Goal: Task Accomplishment & Management: Use online tool/utility

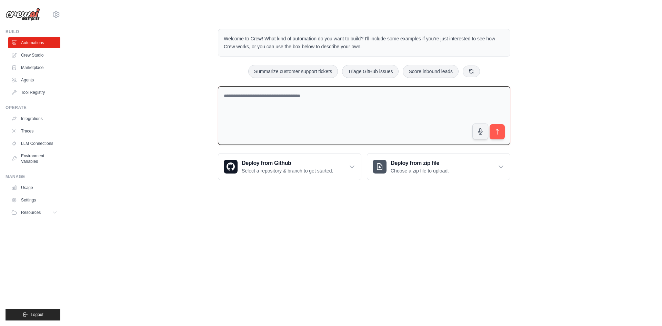
click at [330, 115] on textarea at bounding box center [364, 115] width 292 height 59
click at [37, 56] on link "Crew Studio" at bounding box center [35, 55] width 52 height 11
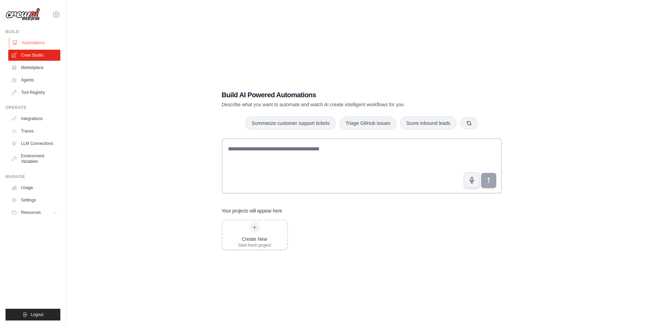
click at [40, 44] on link "Automations" at bounding box center [35, 42] width 52 height 11
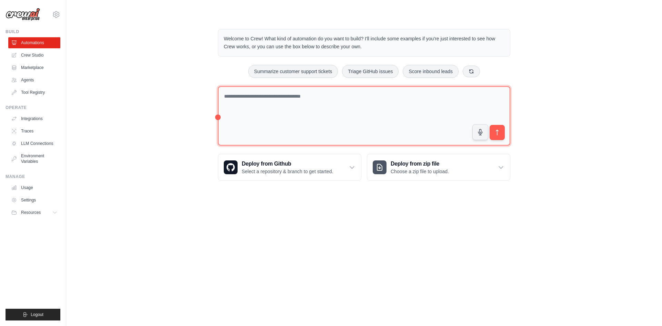
click at [255, 115] on textarea at bounding box center [364, 116] width 292 height 60
click at [382, 101] on textarea at bounding box center [364, 116] width 292 height 60
paste textarea "**********"
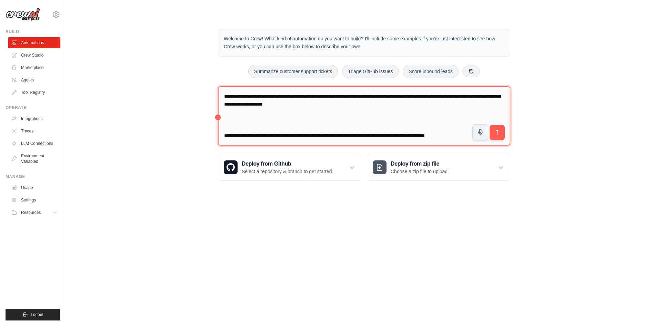
scroll to position [1202, 0]
type textarea "**********"
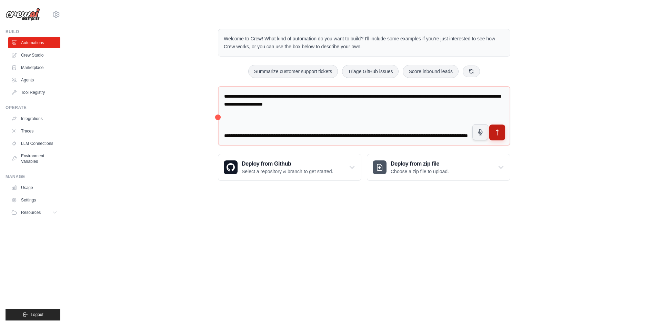
click at [498, 132] on icon "submit" at bounding box center [497, 132] width 7 height 7
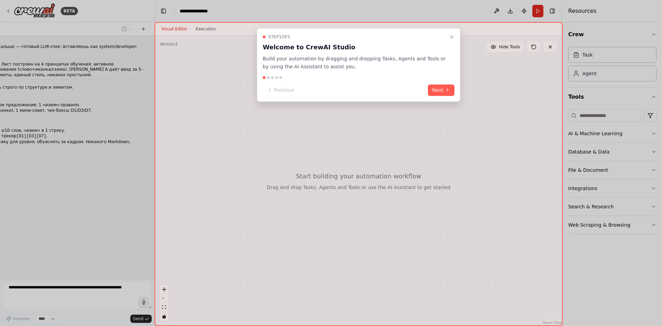
scroll to position [440, 0]
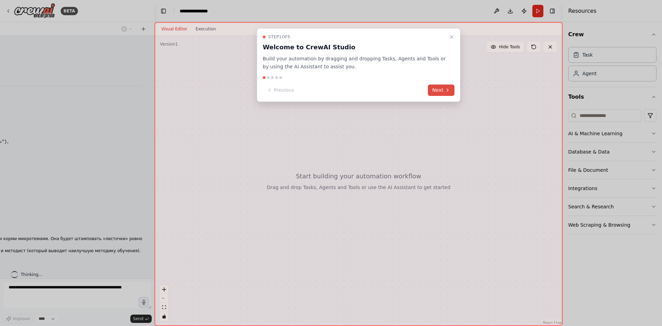
click at [447, 92] on icon at bounding box center [448, 90] width 6 height 6
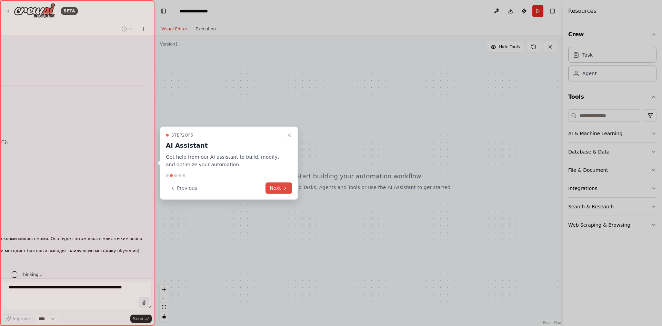
click at [281, 189] on button "Next" at bounding box center [279, 187] width 27 height 11
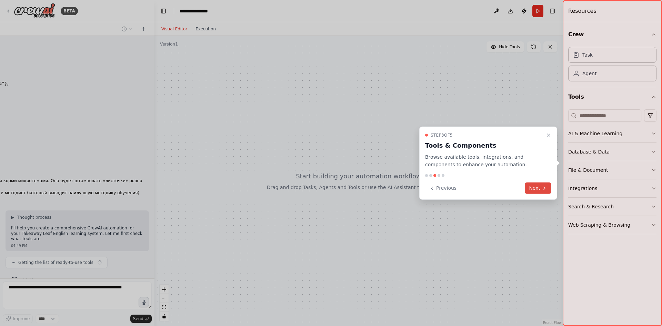
scroll to position [504, 0]
click at [538, 190] on button "Next" at bounding box center [538, 187] width 27 height 11
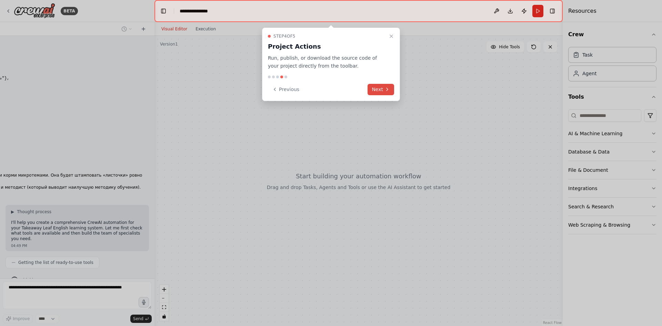
click at [381, 91] on button "Next" at bounding box center [381, 89] width 27 height 11
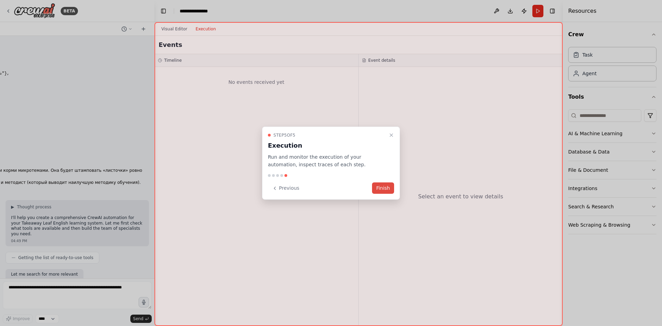
click at [382, 190] on button "Finish" at bounding box center [383, 187] width 22 height 11
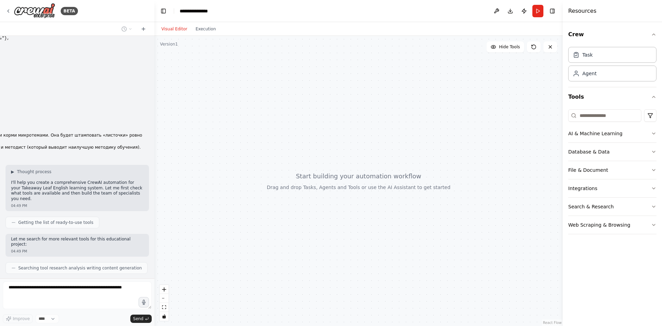
scroll to position [561, 0]
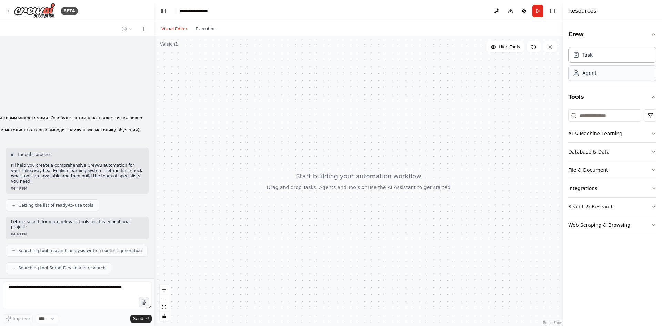
click at [601, 74] on div "Agent" at bounding box center [612, 73] width 88 height 16
click at [654, 137] on button "AI & Machine Learning" at bounding box center [612, 134] width 88 height 18
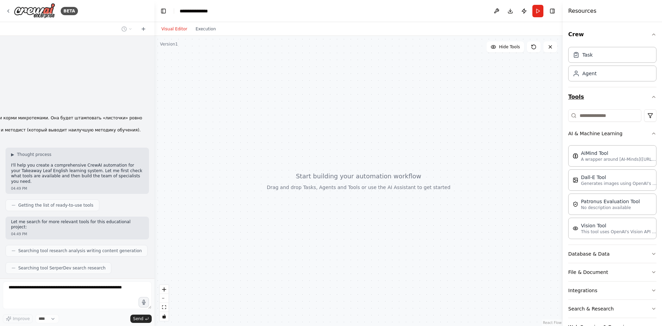
click at [646, 102] on button "Tools" at bounding box center [612, 96] width 88 height 19
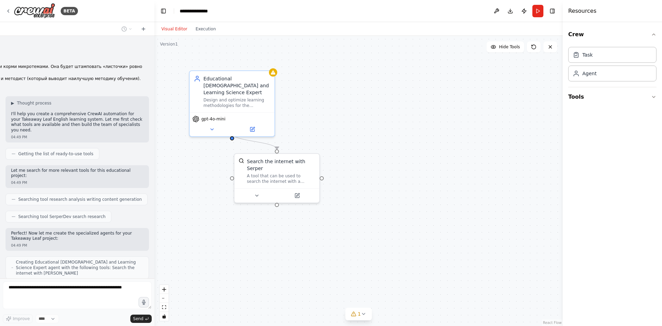
scroll to position [635, 0]
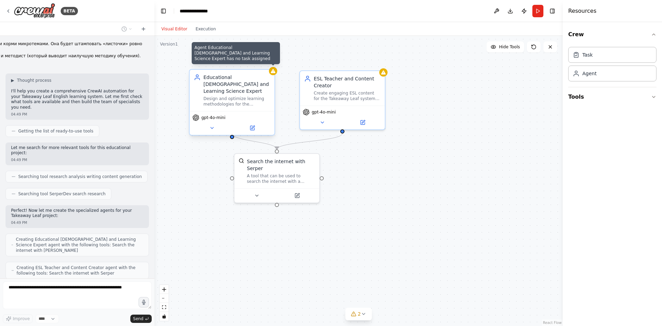
click at [273, 71] on icon at bounding box center [273, 71] width 4 height 4
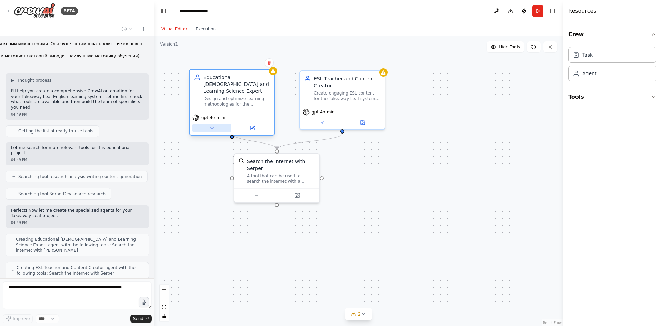
click at [210, 125] on icon at bounding box center [212, 128] width 6 height 6
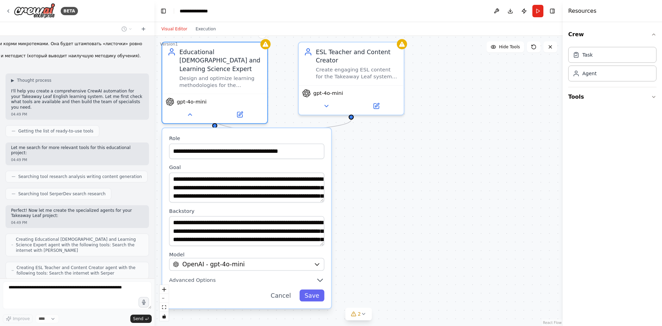
scroll to position [658, 0]
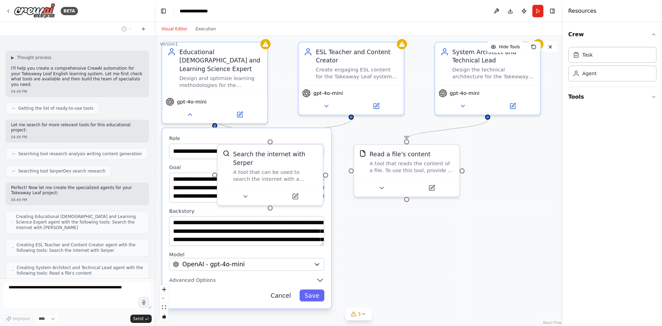
click at [281, 289] on button "Cancel" at bounding box center [281, 295] width 30 height 12
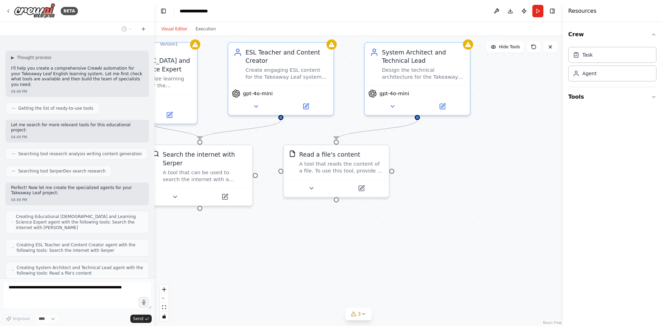
drag, startPoint x: 369, startPoint y: 252, endPoint x: 298, endPoint y: 253, distance: 70.4
click at [298, 253] on div ".deletable-edge-delete-btn { width: 20px; height: 20px; border: 0px solid #ffff…" at bounding box center [359, 181] width 408 height 290
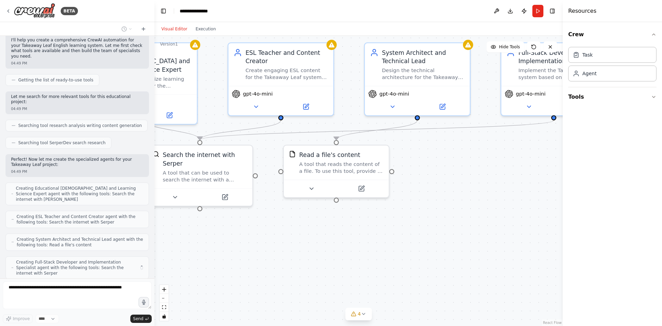
scroll to position [681, 0]
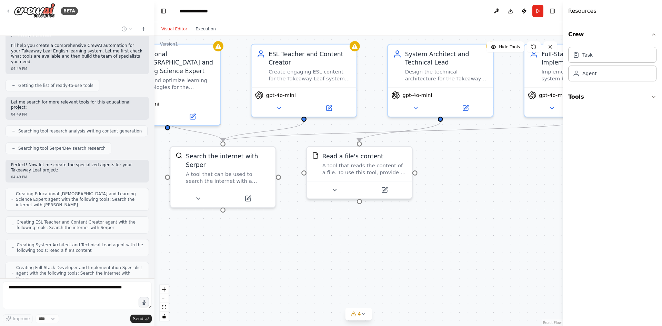
drag, startPoint x: 369, startPoint y: 242, endPoint x: 400, endPoint y: 241, distance: 31.0
click at [400, 241] on div ".deletable-edge-delete-btn { width: 20px; height: 20px; border: 0px solid #ffff…" at bounding box center [359, 181] width 408 height 290
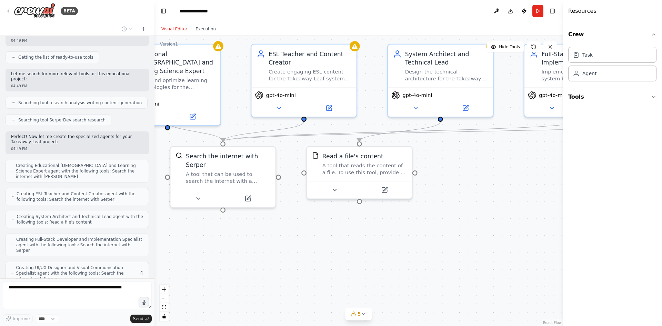
scroll to position [704, 0]
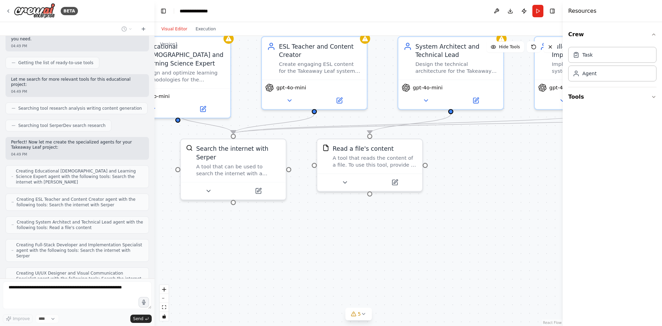
drag, startPoint x: 409, startPoint y: 244, endPoint x: 420, endPoint y: 237, distance: 12.8
click at [420, 237] on div ".deletable-edge-delete-btn { width: 20px; height: 20px; border: 0px solid #ffff…" at bounding box center [359, 181] width 408 height 290
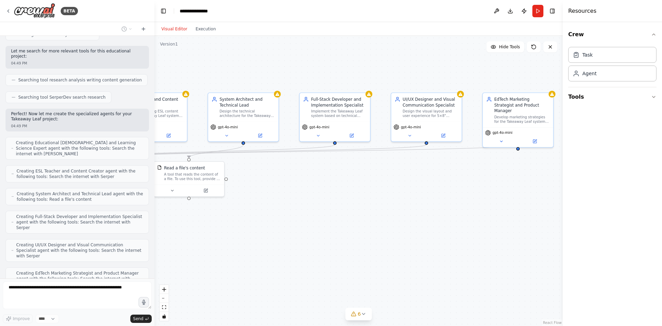
scroll to position [726, 0]
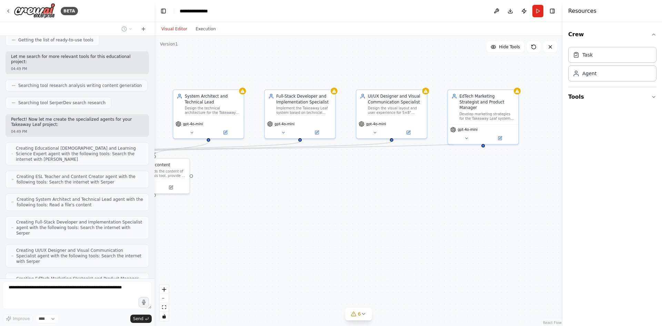
drag, startPoint x: 473, startPoint y: 238, endPoint x: 241, endPoint y: 225, distance: 232.5
click at [241, 225] on div ".deletable-edge-delete-btn { width: 20px; height: 20px; border: 0px solid #ffff…" at bounding box center [359, 181] width 408 height 290
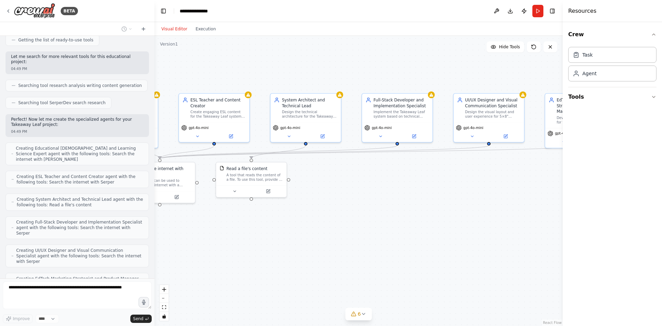
drag, startPoint x: 238, startPoint y: 229, endPoint x: 317, endPoint y: 225, distance: 79.4
click at [317, 229] on div ".deletable-edge-delete-btn { width: 20px; height: 20px; border: 0px solid #ffff…" at bounding box center [359, 181] width 408 height 290
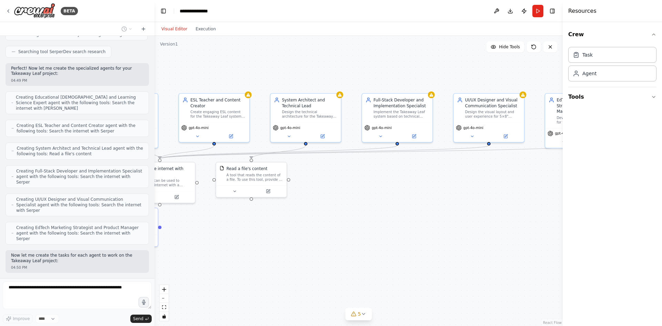
scroll to position [772, 0]
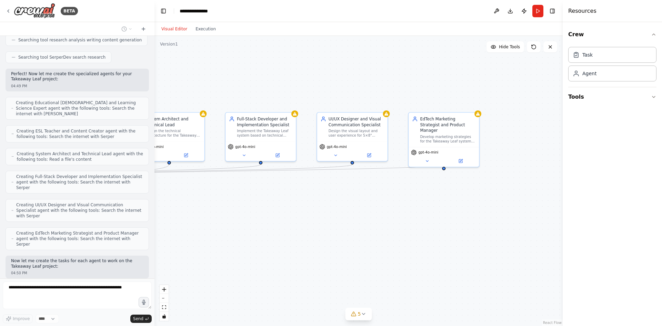
drag, startPoint x: 339, startPoint y: 220, endPoint x: 213, endPoint y: 238, distance: 127.2
click at [213, 238] on div ".deletable-edge-delete-btn { width: 20px; height: 20px; border: 0px solid #ffff…" at bounding box center [359, 181] width 408 height 290
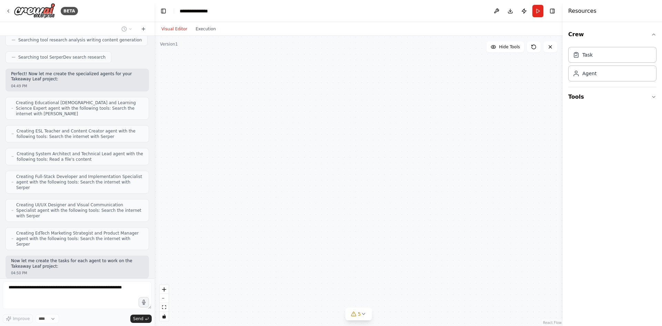
scroll to position [789, 0]
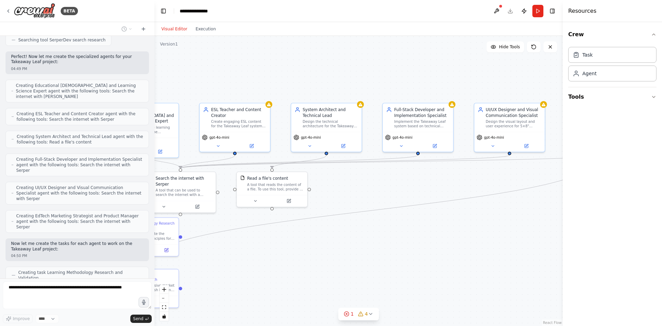
drag, startPoint x: 223, startPoint y: 242, endPoint x: 391, endPoint y: 229, distance: 168.5
click at [391, 229] on div ".deletable-edge-delete-btn { width: 20px; height: 20px; border: 0px solid #ffff…" at bounding box center [359, 181] width 408 height 290
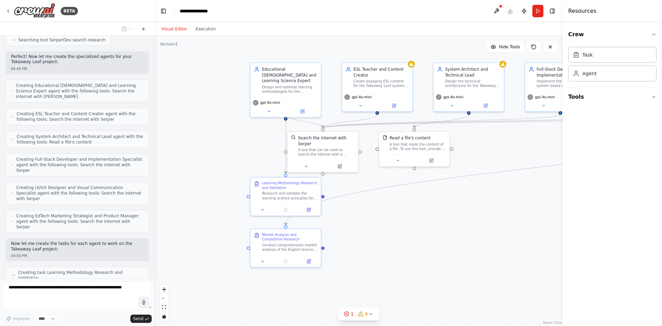
scroll to position [806, 0]
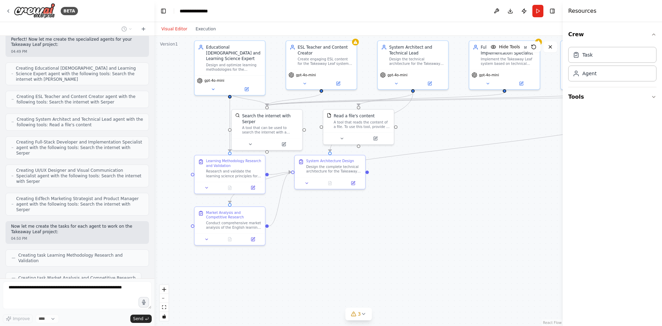
drag, startPoint x: 294, startPoint y: 256, endPoint x: 374, endPoint y: 196, distance: 99.8
click at [374, 196] on div ".deletable-edge-delete-btn { width: 20px; height: 20px; border: 0px solid #ffff…" at bounding box center [359, 181] width 408 height 290
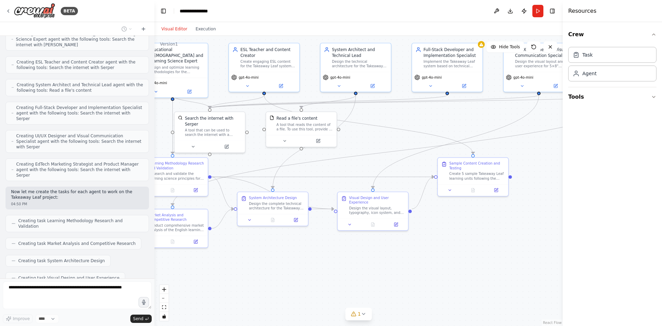
scroll to position [864, 0]
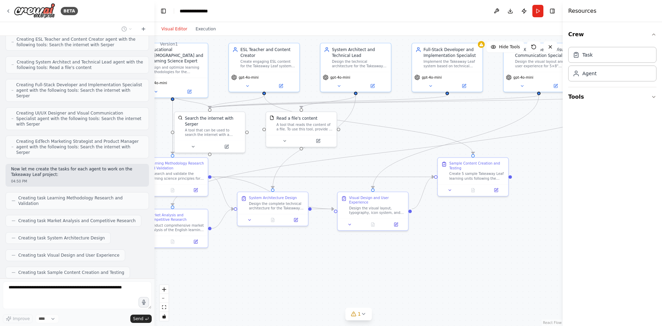
drag, startPoint x: 496, startPoint y: 261, endPoint x: 439, endPoint y: 263, distance: 57.3
click at [439, 263] on div ".deletable-edge-delete-btn { width: 20px; height: 20px; border: 0px solid #ffff…" at bounding box center [359, 181] width 408 height 290
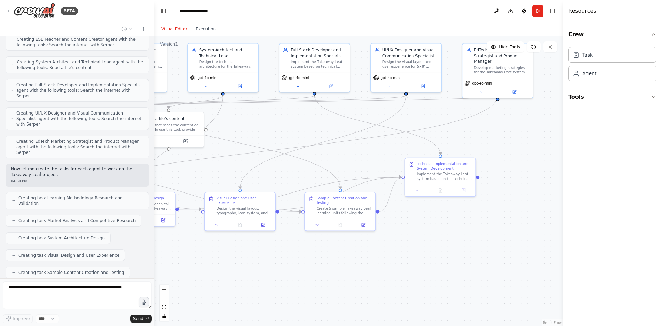
drag, startPoint x: 482, startPoint y: 272, endPoint x: 350, endPoint y: 272, distance: 132.8
click at [350, 272] on div ".deletable-edge-delete-btn { width: 20px; height: 20px; border: 0px solid #ffff…" at bounding box center [359, 181] width 408 height 290
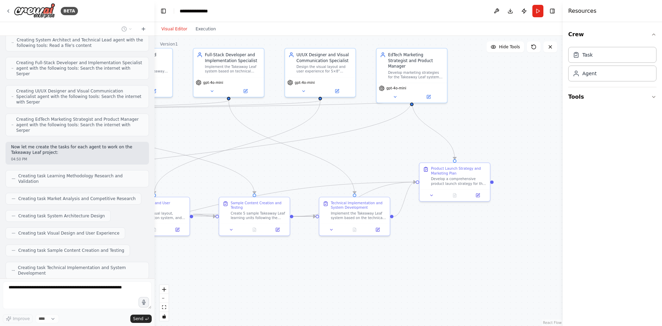
scroll to position [921, 0]
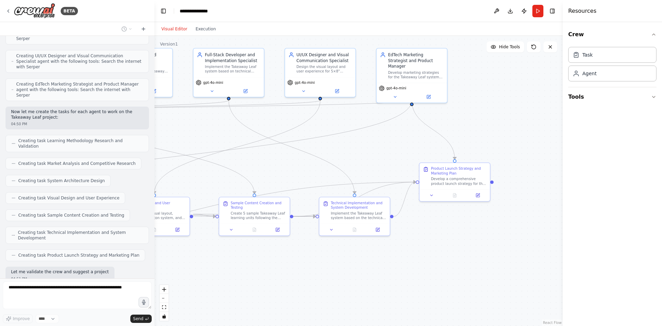
drag, startPoint x: 424, startPoint y: 268, endPoint x: 338, endPoint y: 273, distance: 86.0
click at [338, 273] on div ".deletable-edge-delete-btn { width: 20px; height: 20px; border: 0px solid #ffff…" at bounding box center [359, 181] width 408 height 290
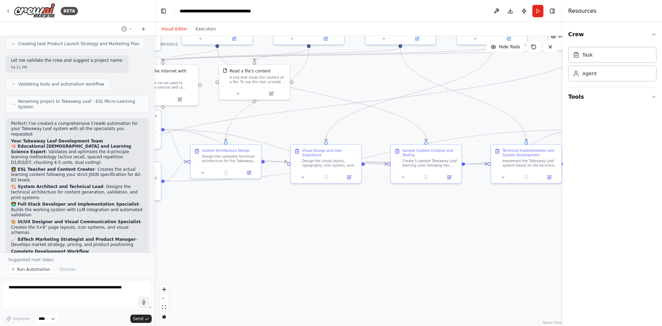
drag, startPoint x: 273, startPoint y: 160, endPoint x: 445, endPoint y: 107, distance: 179.9
click at [445, 107] on div ".deletable-edge-delete-btn { width: 20px; height: 20px; border: 0px solid #ffff…" at bounding box center [359, 181] width 408 height 290
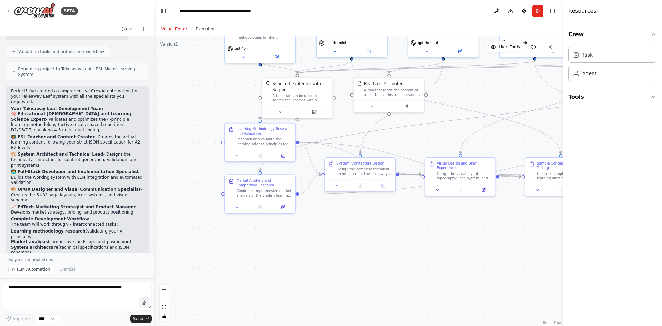
scroll to position [1170, 0]
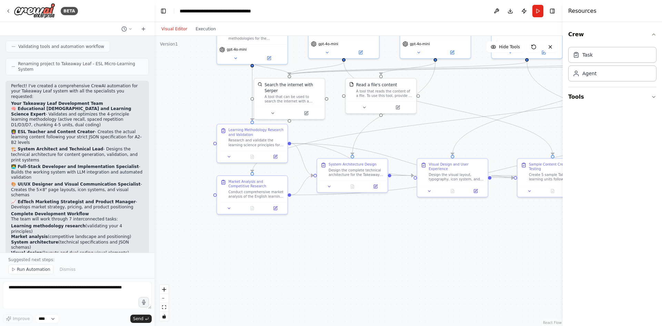
drag, startPoint x: 261, startPoint y: 214, endPoint x: 387, endPoint y: 228, distance: 127.0
click at [387, 228] on div ".deletable-edge-delete-btn { width: 20px; height: 20px; border: 0px solid #ffff…" at bounding box center [359, 181] width 408 height 290
click at [34, 270] on span "Run Automation" at bounding box center [33, 270] width 33 height 6
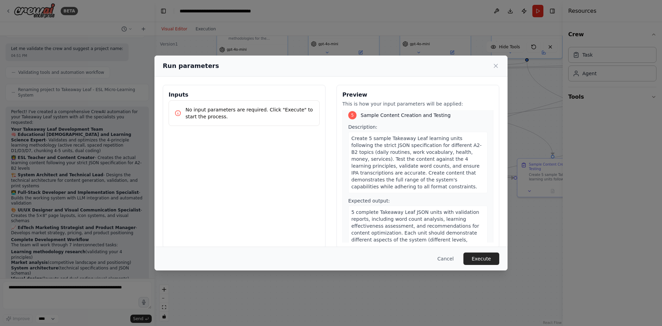
scroll to position [936, 0]
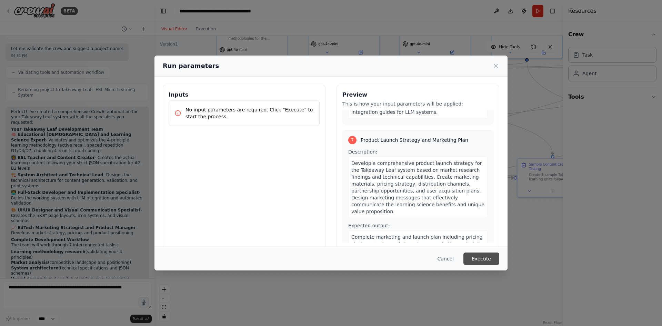
click at [480, 260] on button "Execute" at bounding box center [482, 258] width 36 height 12
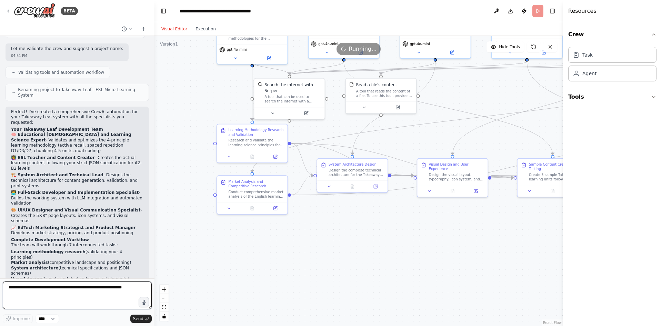
click at [85, 293] on textarea at bounding box center [77, 295] width 149 height 28
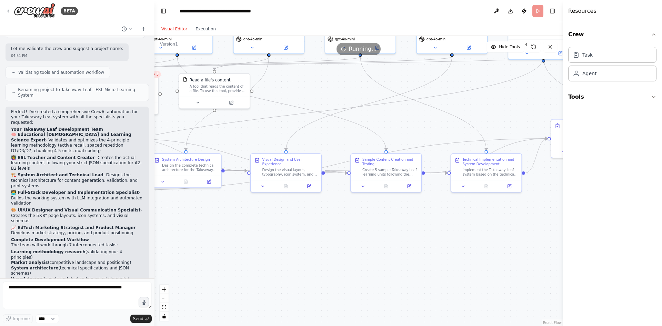
drag, startPoint x: 326, startPoint y: 233, endPoint x: 157, endPoint y: 227, distance: 168.8
click at [157, 227] on div ".deletable-edge-delete-btn { width: 20px; height: 20px; border: 0px solid #ffff…" at bounding box center [359, 181] width 408 height 290
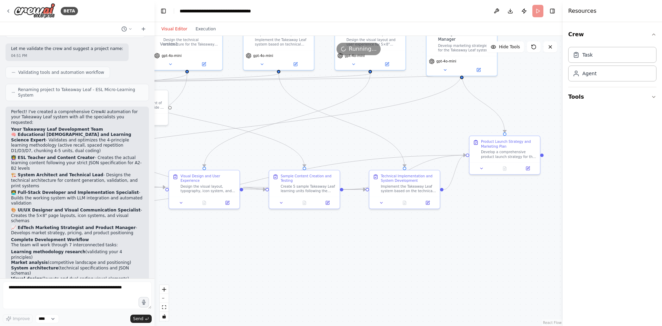
drag, startPoint x: 363, startPoint y: 243, endPoint x: 284, endPoint y: 261, distance: 81.0
click at [283, 261] on div ".deletable-edge-delete-btn { width: 20px; height: 20px; border: 0px solid #ffff…" at bounding box center [359, 181] width 408 height 290
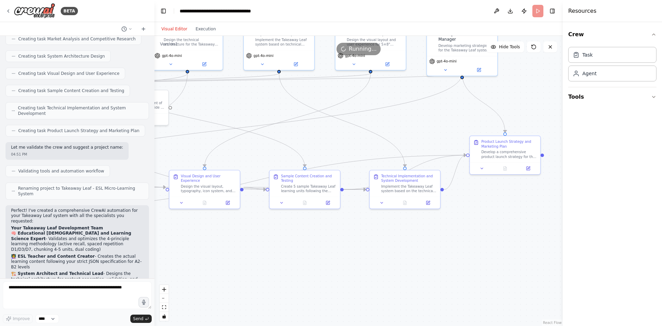
scroll to position [1144, 0]
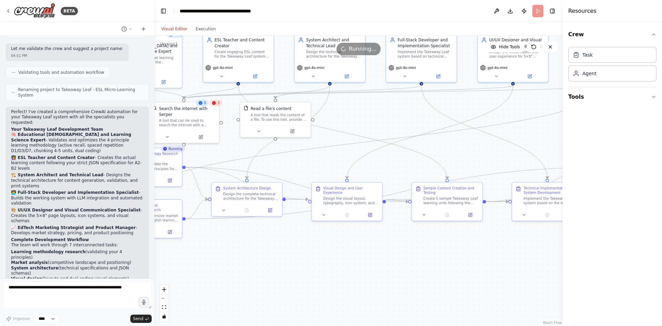
drag, startPoint x: 253, startPoint y: 232, endPoint x: 396, endPoint y: 244, distance: 143.3
click at [396, 244] on div ".deletable-edge-delete-btn { width: 20px; height: 20px; border: 0px solid #ffff…" at bounding box center [359, 181] width 408 height 290
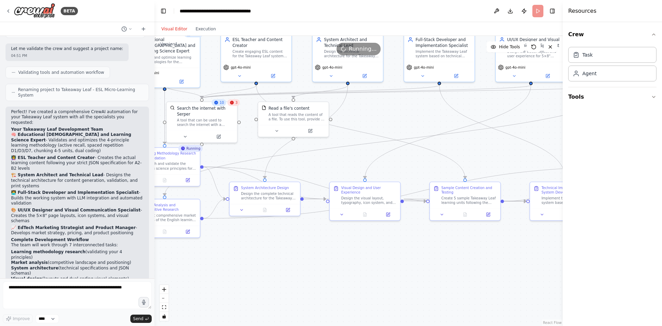
drag, startPoint x: 261, startPoint y: 242, endPoint x: 299, endPoint y: 243, distance: 38.0
click at [299, 243] on div ".deletable-edge-delete-btn { width: 20px; height: 20px; border: 0px solid #ffff…" at bounding box center [359, 181] width 408 height 290
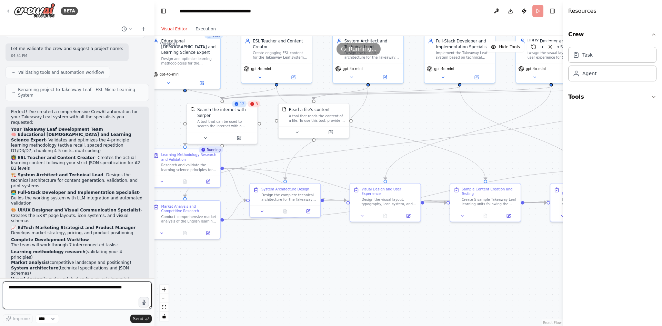
click at [102, 297] on textarea at bounding box center [77, 295] width 149 height 28
click at [54, 318] on select "****" at bounding box center [47, 318] width 23 height 9
click at [77, 290] on div "Improve **** Send" at bounding box center [77, 302] width 149 height 42
click at [81, 290] on textarea at bounding box center [77, 295] width 149 height 28
click at [253, 271] on div ".deletable-edge-delete-btn { width: 20px; height: 20px; border: 0px solid #ffff…" at bounding box center [359, 181] width 408 height 290
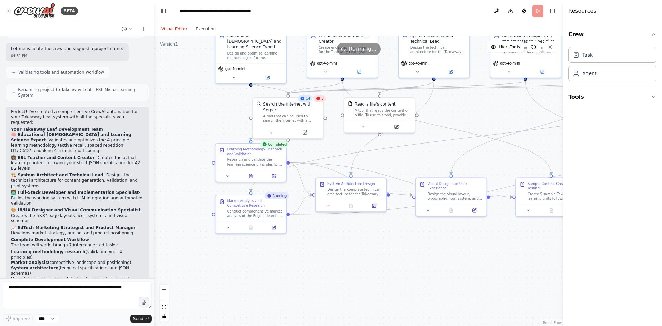
drag, startPoint x: 262, startPoint y: 269, endPoint x: 316, endPoint y: 266, distance: 53.6
click at [316, 266] on div ".deletable-edge-delete-btn { width: 20px; height: 20px; border: 0px solid #ffff…" at bounding box center [359, 181] width 408 height 290
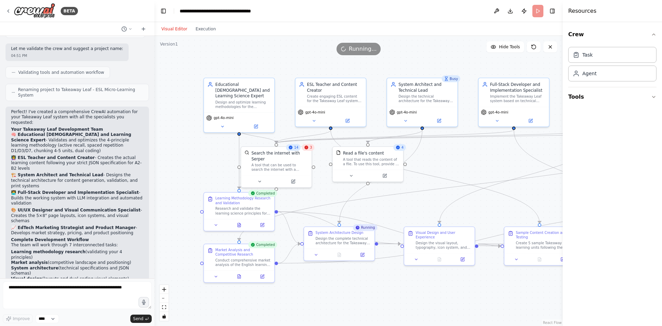
drag, startPoint x: 461, startPoint y: 111, endPoint x: 450, endPoint y: 160, distance: 50.5
click at [450, 160] on div ".deletable-edge-delete-btn { width: 20px; height: 20px; border: 0px solid #ffff…" at bounding box center [359, 181] width 408 height 290
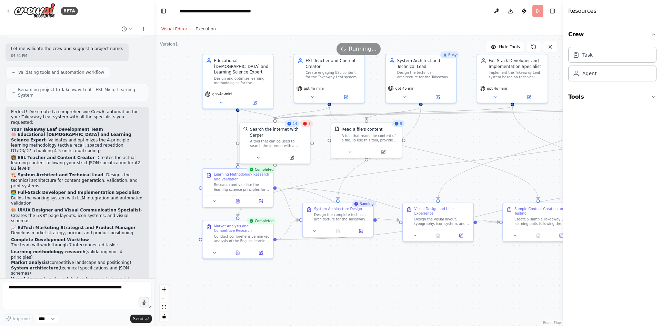
drag, startPoint x: 482, startPoint y: 160, endPoint x: 480, endPoint y: 136, distance: 24.5
click at [480, 136] on div ".deletable-edge-delete-btn { width: 20px; height: 20px; border: 0px solid #ffff…" at bounding box center [359, 181] width 408 height 290
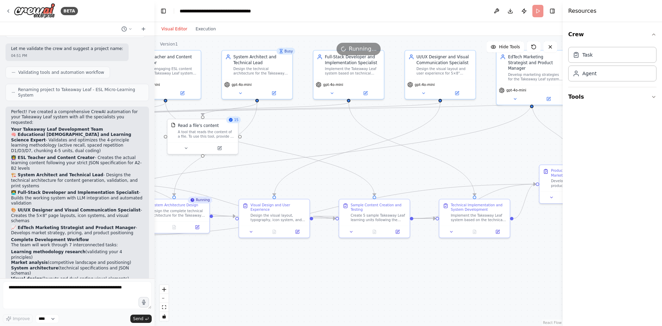
drag, startPoint x: 392, startPoint y: 188, endPoint x: 229, endPoint y: 185, distance: 163.5
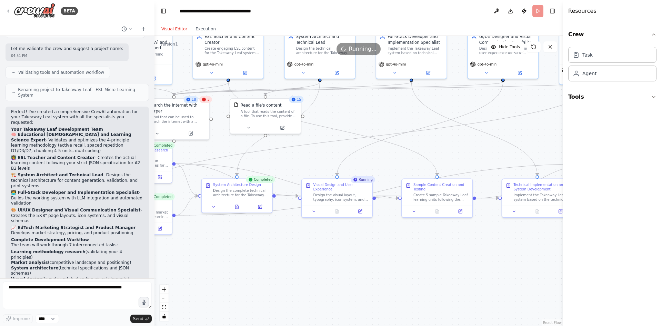
drag, startPoint x: 477, startPoint y: 147, endPoint x: 539, endPoint y: 126, distance: 66.0
click at [539, 126] on div ".deletable-edge-delete-btn { width: 20px; height: 20px; border: 0px solid #ffff…" at bounding box center [359, 181] width 408 height 290
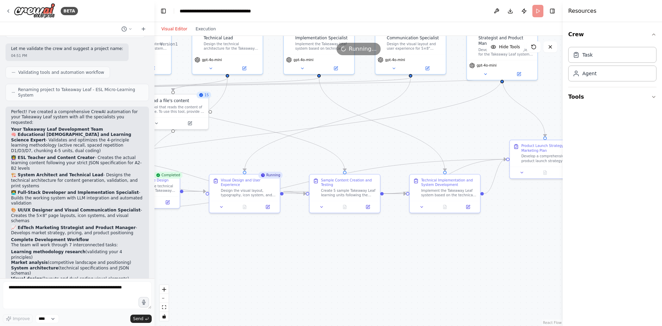
drag, startPoint x: 469, startPoint y: 148, endPoint x: 377, endPoint y: 143, distance: 92.5
click at [377, 143] on div ".deletable-edge-delete-btn { width: 20px; height: 20px; border: 0px solid #ffff…" at bounding box center [359, 181] width 408 height 290
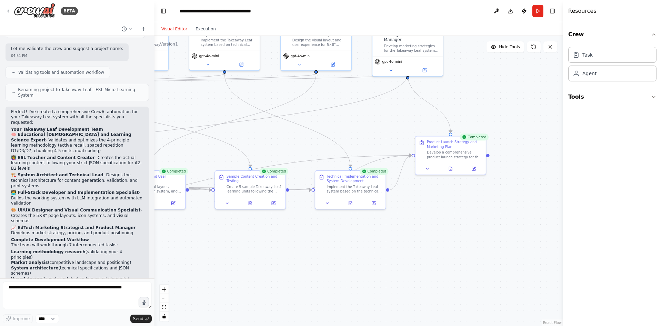
drag, startPoint x: 460, startPoint y: 131, endPoint x: 366, endPoint y: 128, distance: 94.6
click at [366, 128] on div ".deletable-edge-delete-btn { width: 20px; height: 20px; border: 0px solid #ffff…" at bounding box center [359, 181] width 408 height 290
click at [428, 169] on icon at bounding box center [427, 167] width 4 height 4
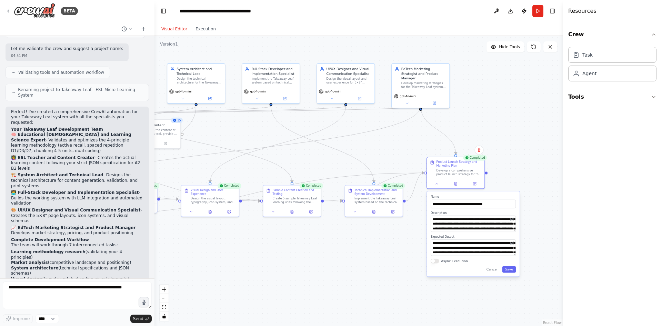
click at [379, 259] on div ".deletable-edge-delete-btn { width: 20px; height: 20px; border: 0px solid #ffff…" at bounding box center [359, 181] width 408 height 290
click at [512, 146] on div ".deletable-edge-delete-btn { width: 20px; height: 20px; border: 0px solid #ffff…" at bounding box center [359, 181] width 408 height 290
click at [588, 98] on button "Tools" at bounding box center [612, 96] width 88 height 19
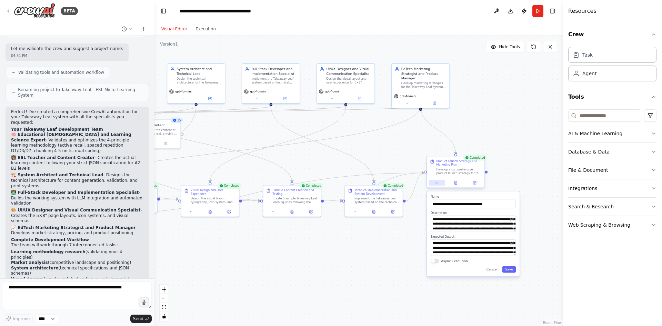
click at [436, 183] on icon at bounding box center [437, 183] width 4 height 4
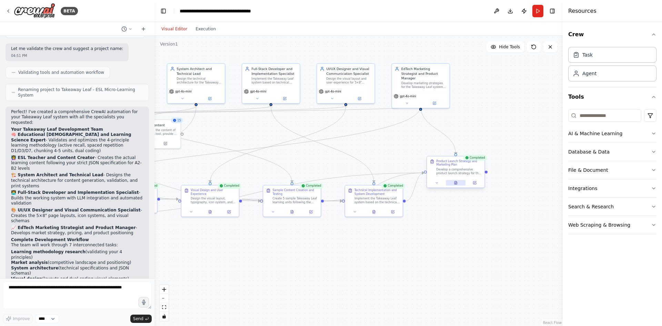
click at [457, 184] on icon at bounding box center [456, 182] width 2 height 3
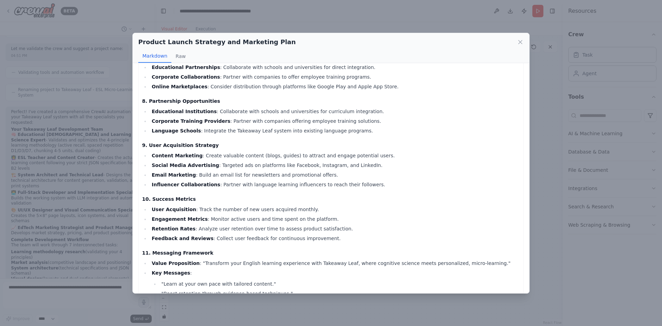
scroll to position [501, 0]
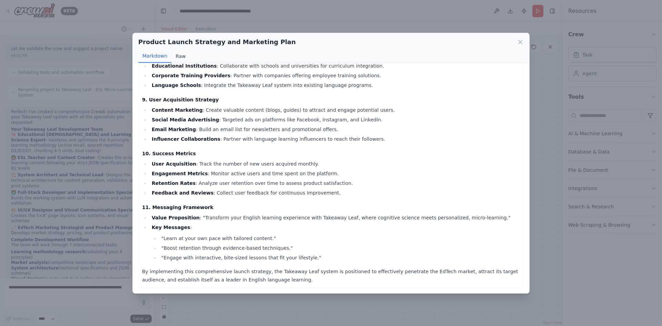
click at [181, 59] on button "Raw" at bounding box center [180, 56] width 18 height 13
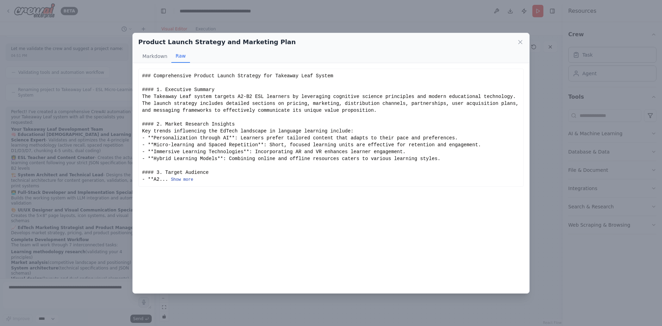
click at [183, 178] on button "Show more" at bounding box center [182, 180] width 22 height 6
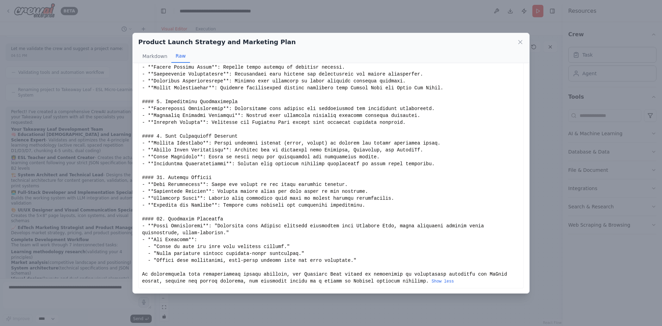
scroll to position [347, 0]
click at [522, 42] on icon at bounding box center [520, 42] width 7 height 7
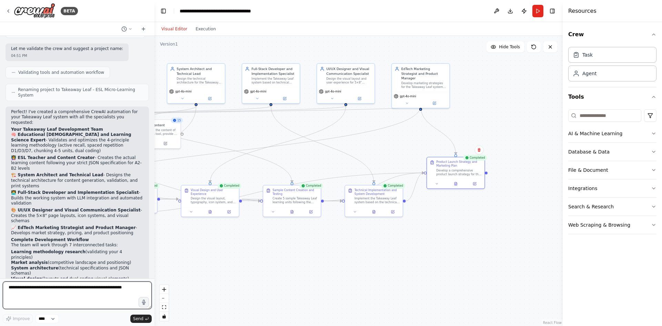
click at [90, 296] on textarea at bounding box center [77, 295] width 149 height 28
type textarea "**********"
click at [73, 299] on textarea "**********" at bounding box center [77, 295] width 149 height 28
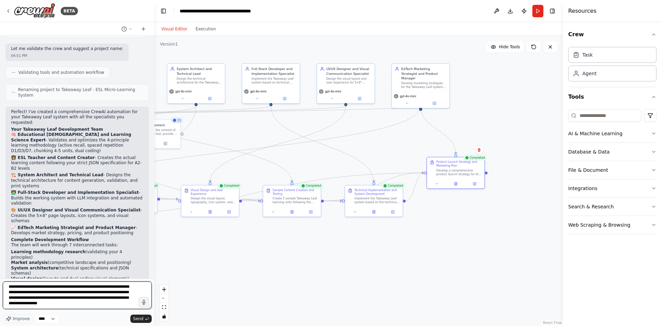
paste textarea "**********"
click at [23, 319] on span "Improve" at bounding box center [21, 319] width 17 height 6
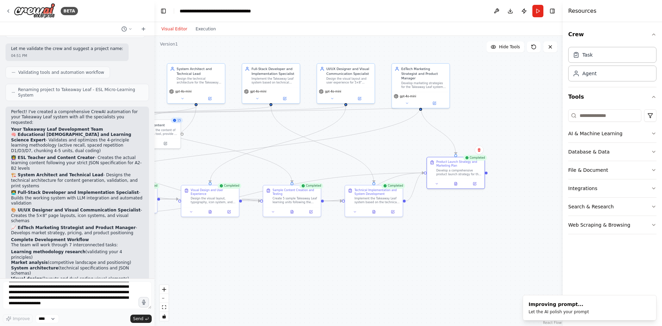
type textarea "**********"
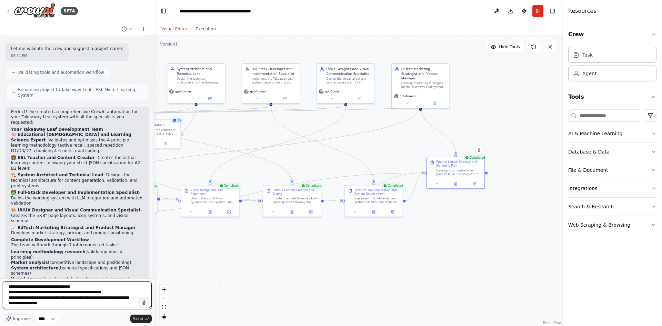
click at [100, 303] on textarea at bounding box center [77, 295] width 149 height 28
click at [138, 320] on span "Send" at bounding box center [138, 319] width 10 height 6
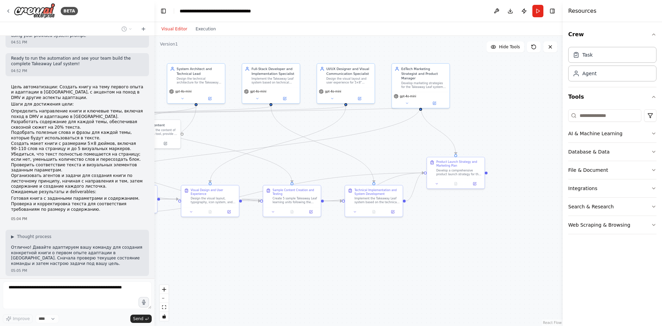
scroll to position [1435, 0]
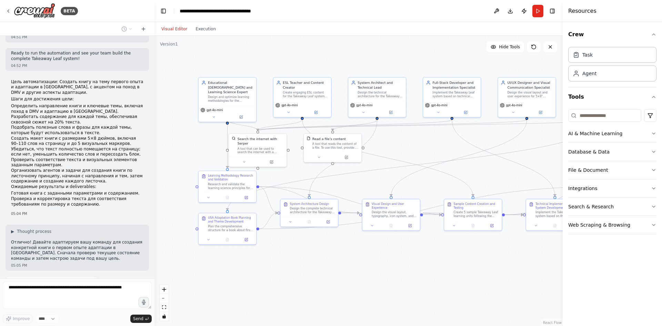
drag, startPoint x: 201, startPoint y: 245, endPoint x: 382, endPoint y: 259, distance: 181.6
click at [382, 259] on div ".deletable-edge-delete-btn { width: 20px; height: 20px; border: 0px solid #ffff…" at bounding box center [359, 181] width 408 height 290
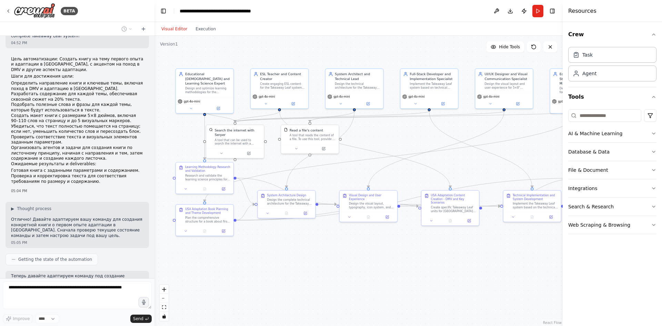
drag, startPoint x: 375, startPoint y: 284, endPoint x: 352, endPoint y: 275, distance: 24.3
click at [352, 275] on div ".deletable-edge-delete-btn { width: 20px; height: 20px; border: 0px solid #ffff…" at bounding box center [359, 181] width 408 height 290
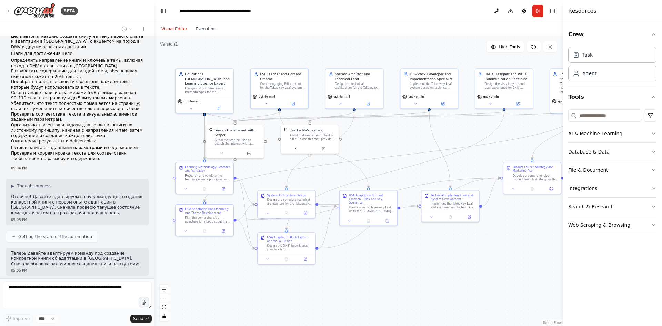
click at [654, 32] on icon "button" at bounding box center [654, 35] width 6 height 6
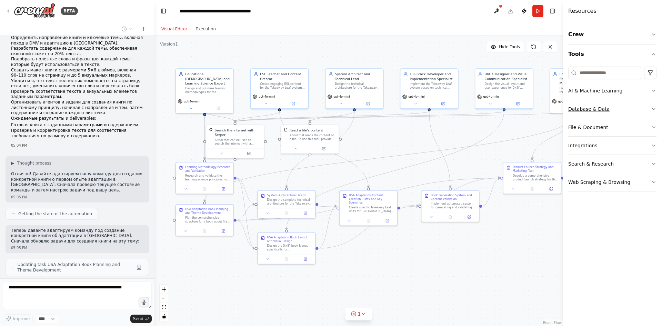
click at [644, 111] on button "Database & Data" at bounding box center [612, 109] width 88 height 18
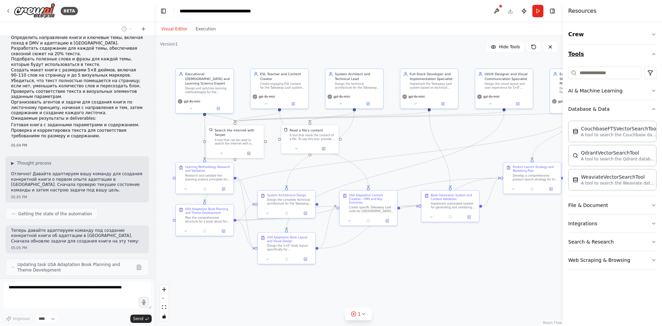
click at [653, 55] on icon "button" at bounding box center [654, 54] width 6 height 6
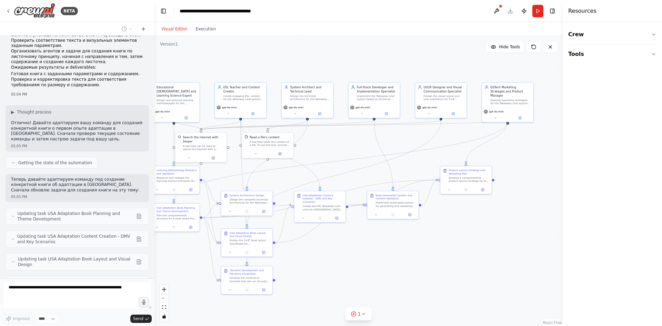
drag, startPoint x: 521, startPoint y: 235, endPoint x: 457, endPoint y: 231, distance: 64.3
click at [457, 231] on div ".deletable-edge-delete-btn { width: 20px; height: 20px; border: 0px solid #ffff…" at bounding box center [359, 181] width 408 height 290
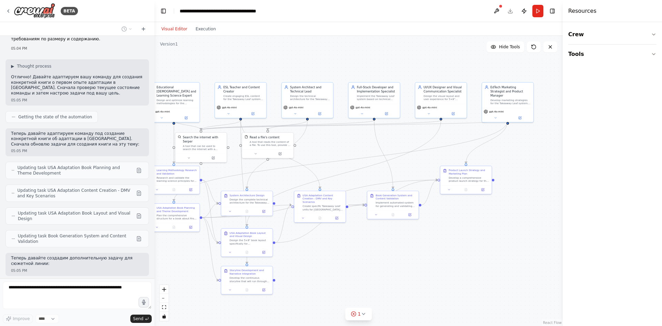
scroll to position [1618, 0]
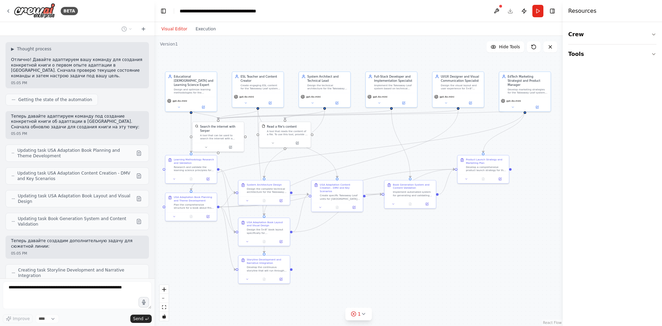
drag, startPoint x: 416, startPoint y: 240, endPoint x: 433, endPoint y: 229, distance: 20.3
click at [433, 229] on div ".deletable-edge-delete-btn { width: 20px; height: 20px; border: 0px solid #ffff…" at bounding box center [359, 181] width 408 height 290
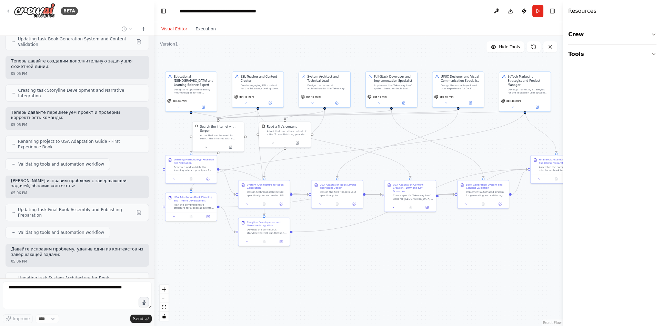
scroll to position [1815, 0]
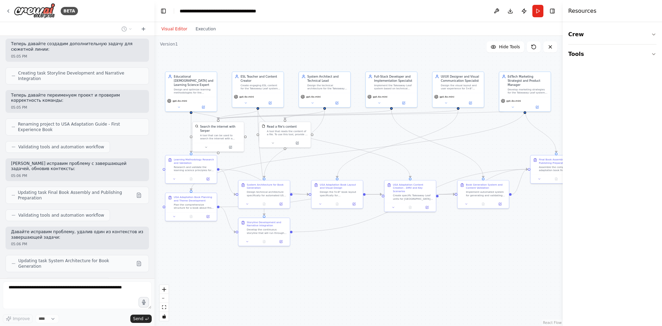
click at [457, 244] on div ".deletable-edge-delete-btn { width: 20px; height: 20px; border: 0px solid #ffff…" at bounding box center [359, 181] width 408 height 290
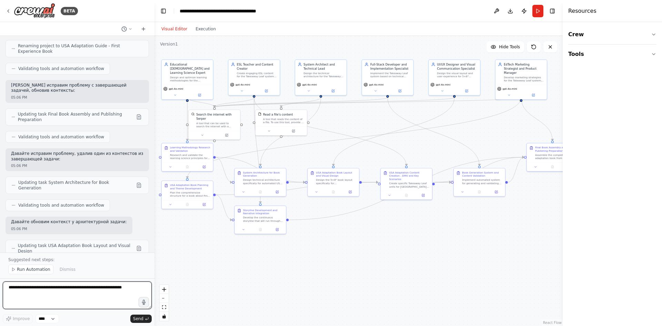
drag, startPoint x: 513, startPoint y: 148, endPoint x: 509, endPoint y: 136, distance: 12.7
click at [509, 136] on div ".deletable-edge-delete-btn { width: 20px; height: 20px; border: 0px solid #ffff…" at bounding box center [359, 181] width 408 height 290
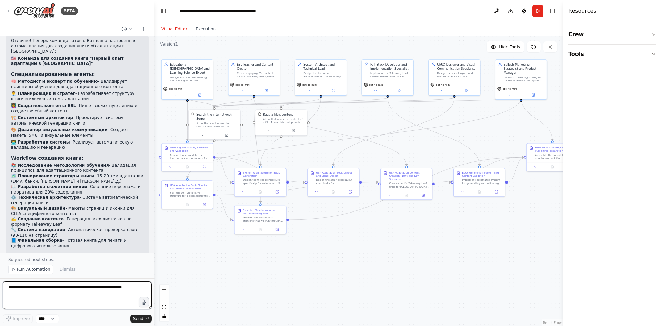
scroll to position [2143, 0]
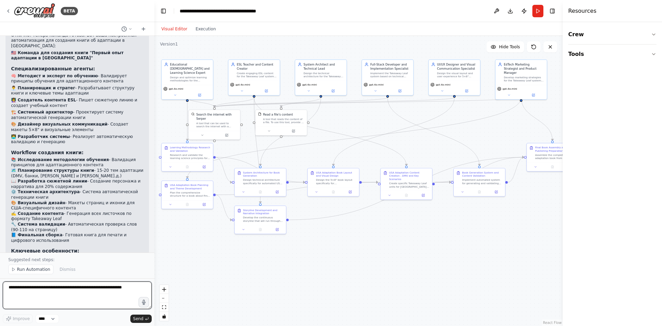
click at [34, 296] on textarea at bounding box center [77, 295] width 149 height 28
type textarea "*"
type textarea "**********"
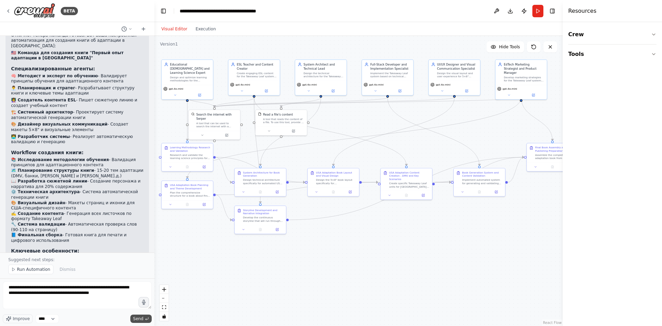
click at [142, 319] on span "Send" at bounding box center [138, 319] width 10 height 6
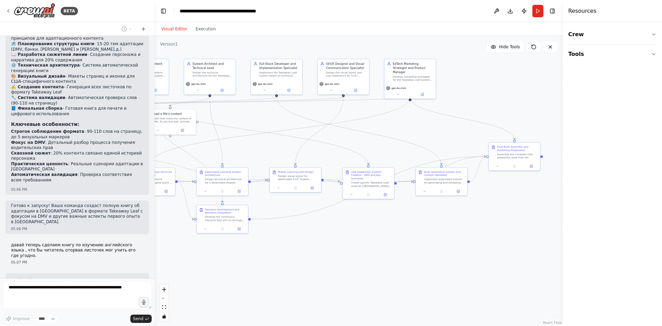
scroll to position [2289, 0]
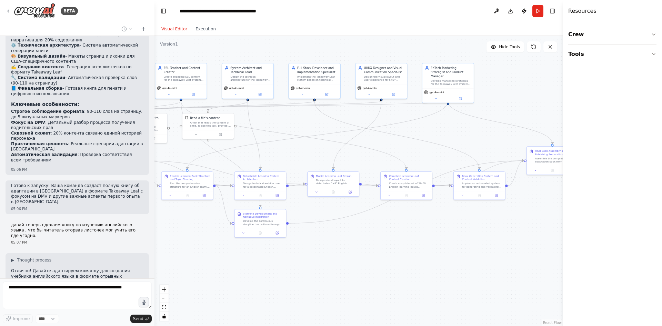
drag, startPoint x: 482, startPoint y: 262, endPoint x: 407, endPoint y: 266, distance: 74.9
click at [408, 266] on div ".deletable-edge-delete-btn { width: 20px; height: 20px; border: 0px solid #ffff…" at bounding box center [359, 181] width 408 height 290
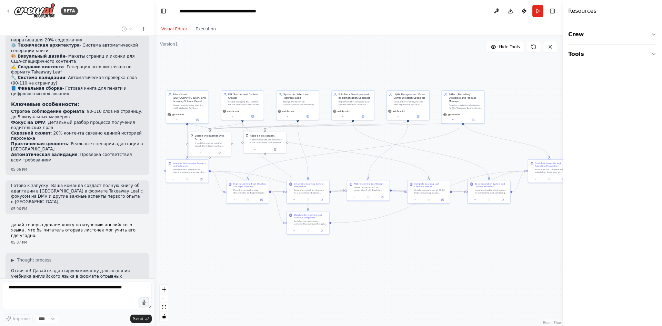
drag, startPoint x: 392, startPoint y: 253, endPoint x: 415, endPoint y: 248, distance: 23.5
click at [415, 248] on div ".deletable-edge-delete-btn { width: 20px; height: 20px; border: 0px solid #ffff…" at bounding box center [359, 181] width 408 height 290
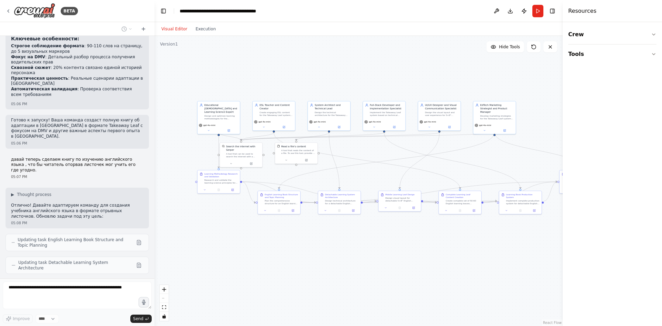
scroll to position [2378, 0]
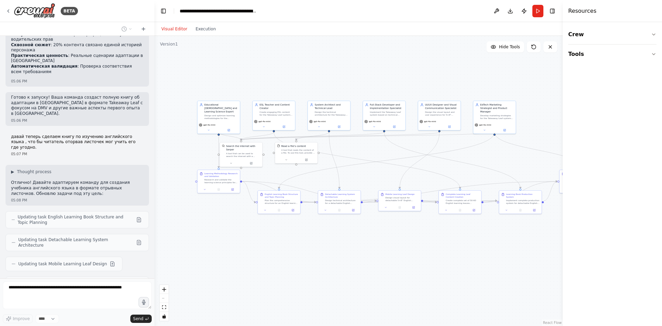
drag, startPoint x: 416, startPoint y: 248, endPoint x: 447, endPoint y: 258, distance: 33.0
click at [447, 258] on div ".deletable-edge-delete-btn { width: 20px; height: 20px; border: 0px solid #ffff…" at bounding box center [359, 181] width 408 height 290
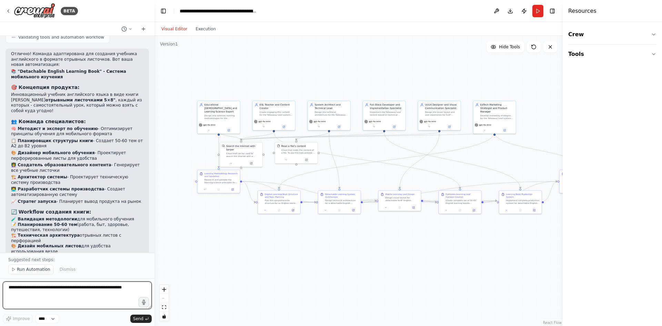
scroll to position [2737, 0]
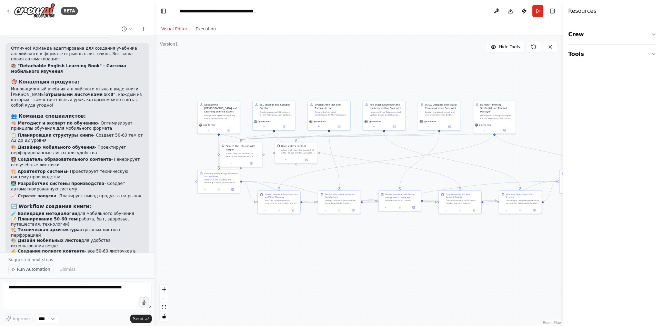
click at [22, 269] on span "Run Automation" at bounding box center [33, 270] width 33 height 6
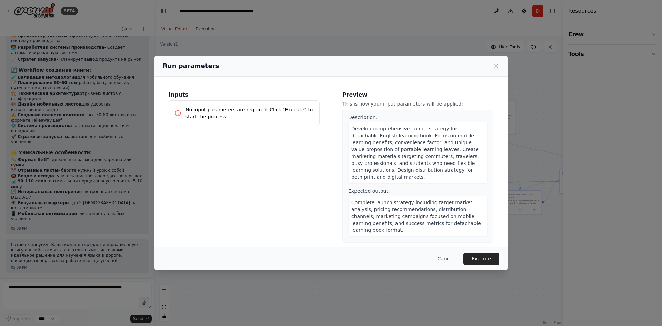
scroll to position [950, 0]
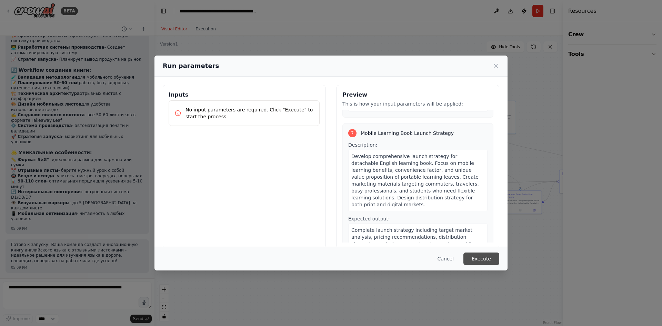
click at [483, 261] on button "Execute" at bounding box center [482, 258] width 36 height 12
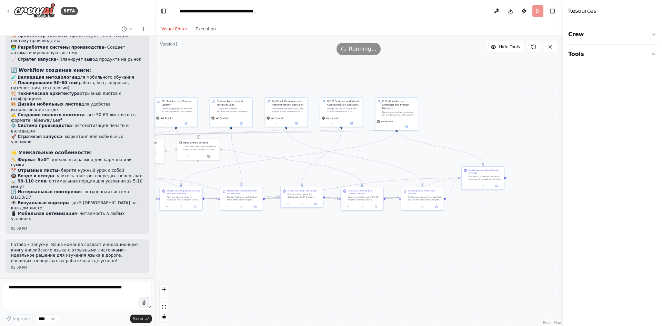
drag, startPoint x: 453, startPoint y: 272, endPoint x: 355, endPoint y: 268, distance: 98.0
click at [355, 268] on div ".deletable-edge-delete-btn { width: 20px; height: 20px; border: 0px solid #ffff…" at bounding box center [359, 181] width 408 height 290
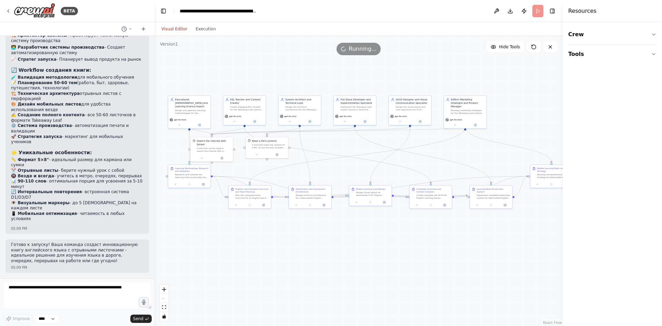
drag, startPoint x: 313, startPoint y: 252, endPoint x: 380, endPoint y: 250, distance: 67.6
click at [380, 250] on div ".deletable-edge-delete-btn { width: 20px; height: 20px; border: 0px solid #ffff…" at bounding box center [359, 181] width 408 height 290
click at [203, 31] on button "Execution" at bounding box center [205, 29] width 29 height 8
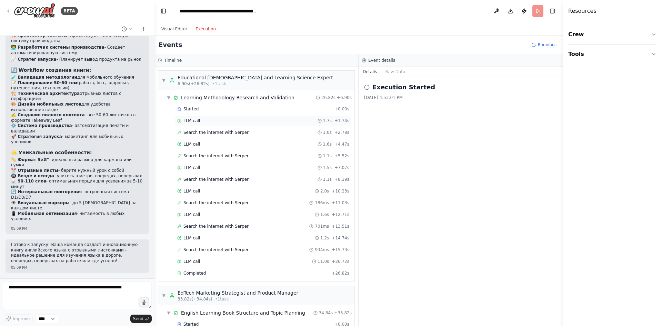
click at [243, 122] on div "LLM call 1.7s + 1.74s" at bounding box center [263, 121] width 172 height 6
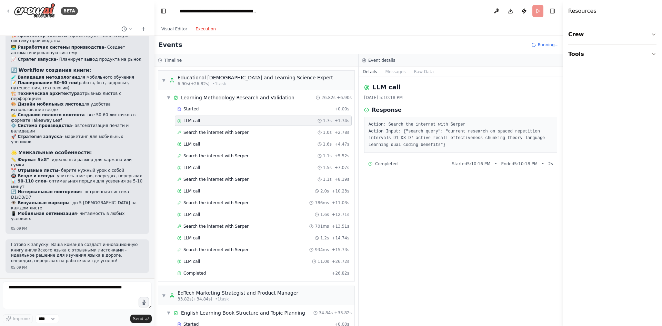
click at [241, 149] on div "Started + 0.00s LLM call 1.7s + 1.74s Search the internet with Serper 1.0s + 2.…" at bounding box center [259, 192] width 191 height 176
click at [232, 155] on span "Search the internet with Serper" at bounding box center [215, 156] width 65 height 6
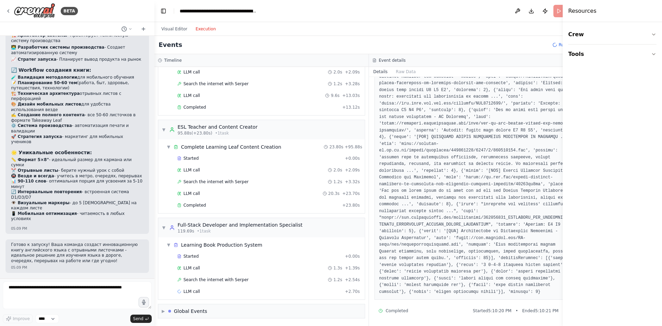
scroll to position [0, 0]
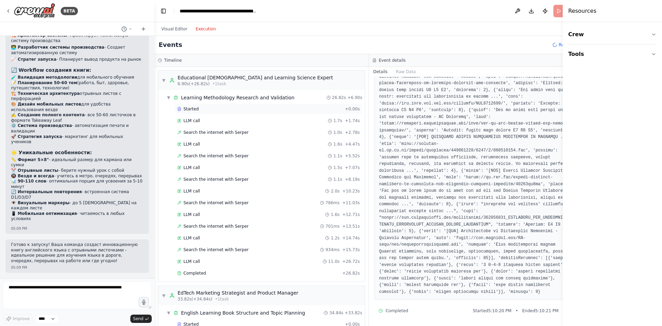
click at [230, 106] on div "Started" at bounding box center [259, 109] width 165 height 6
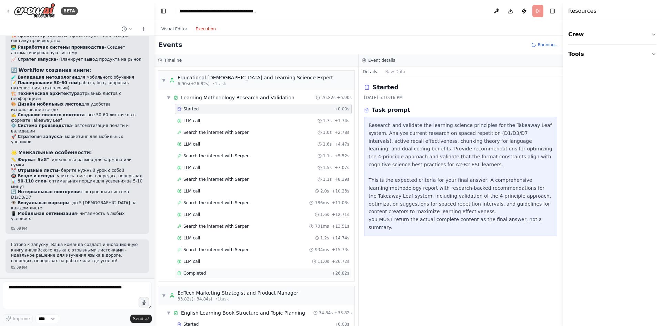
click at [208, 272] on div "Completed" at bounding box center [253, 273] width 152 height 6
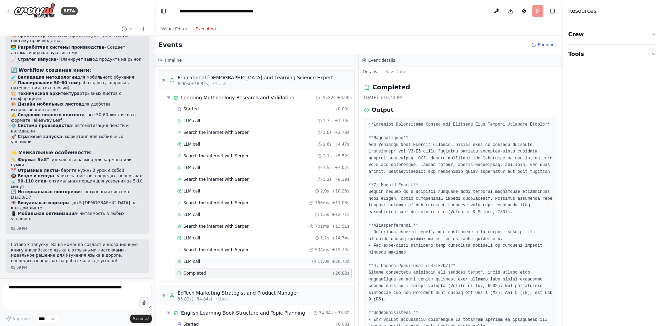
click at [210, 264] on div "LLM call 11.0s + 26.72s" at bounding box center [263, 262] width 172 height 6
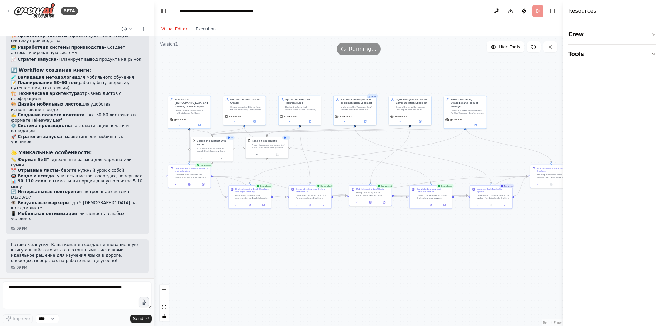
click at [173, 28] on button "Visual Editor" at bounding box center [174, 29] width 34 height 8
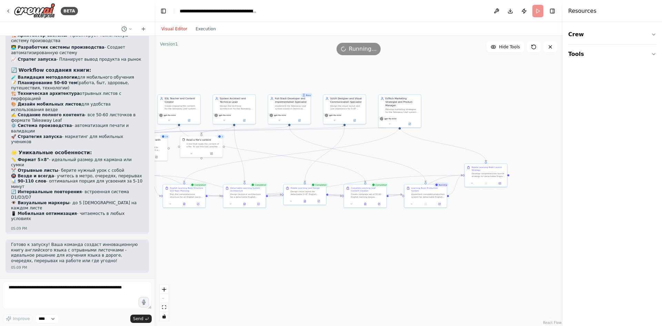
drag, startPoint x: 454, startPoint y: 253, endPoint x: 388, endPoint y: 252, distance: 65.5
click at [388, 252] on div ".deletable-edge-delete-btn { width: 20px; height: 20px; border: 0px solid #ffff…" at bounding box center [359, 181] width 408 height 290
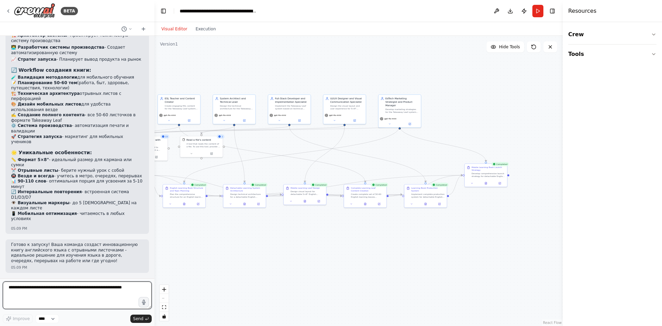
click at [88, 291] on textarea at bounding box center [77, 295] width 149 height 28
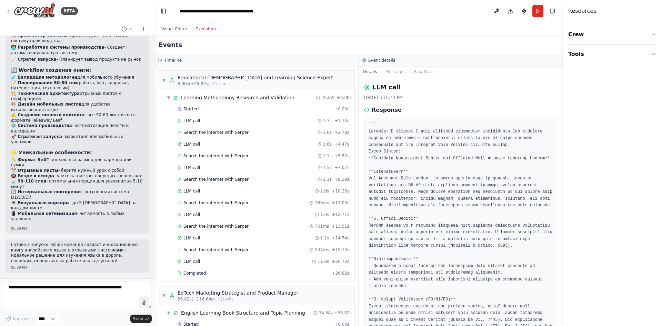
click at [201, 28] on button "Execution" at bounding box center [205, 29] width 29 height 8
click at [170, 25] on button "Visual Editor" at bounding box center [174, 29] width 34 height 8
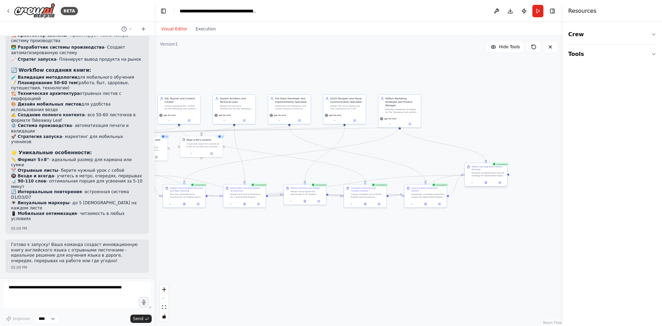
click at [482, 172] on div "Develop comprehensive launch strategy for detachable English learning book. Foc…" at bounding box center [488, 174] width 33 height 6
click at [475, 183] on button at bounding box center [472, 182] width 12 height 4
click at [481, 172] on div "Develop comprehensive launch strategy for detachable English learning book. Foc…" at bounding box center [488, 174] width 33 height 6
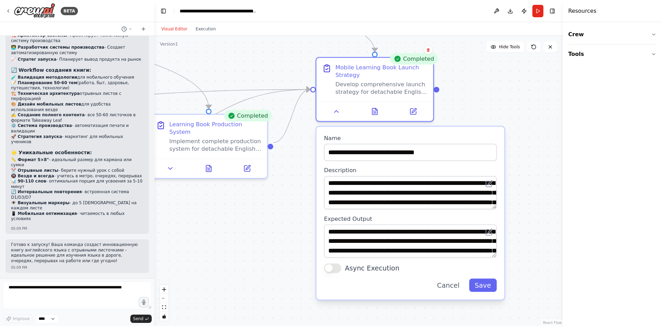
drag, startPoint x: 344, startPoint y: 221, endPoint x: 277, endPoint y: 233, distance: 67.6
click at [277, 233] on div ".deletable-edge-delete-btn { width: 20px; height: 20px; border: 0px solid #ffff…" at bounding box center [359, 181] width 408 height 290
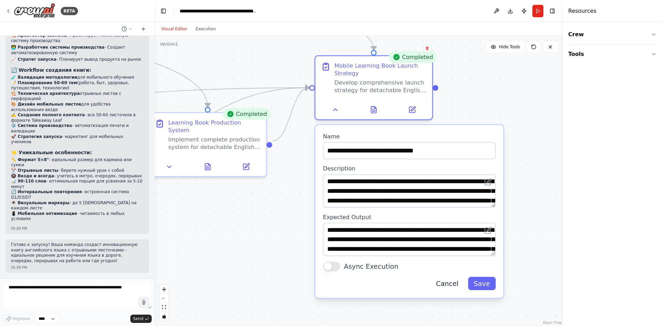
click at [452, 287] on button "Cancel" at bounding box center [447, 283] width 34 height 13
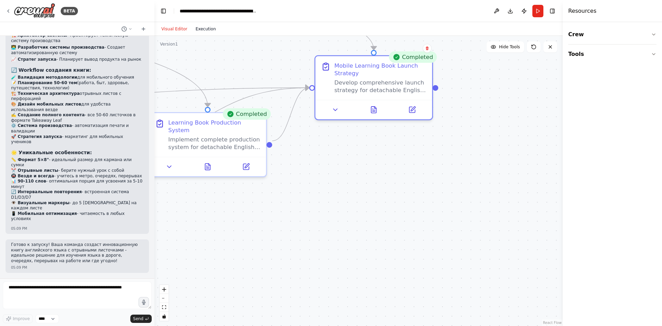
click at [203, 31] on button "Execution" at bounding box center [205, 29] width 29 height 8
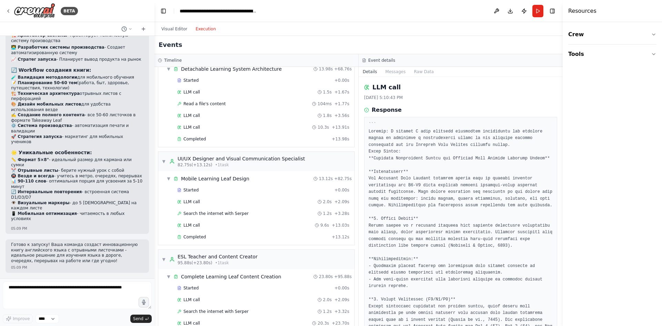
scroll to position [648, 0]
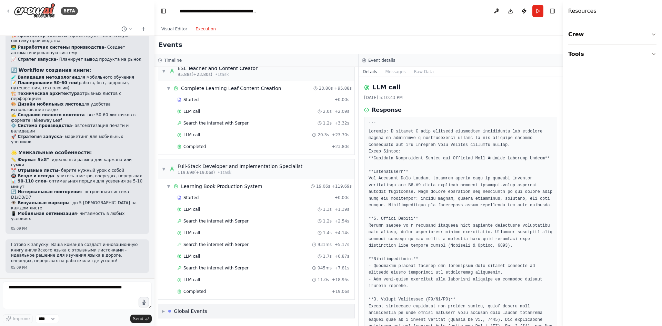
click at [205, 315] on div "▶ Global Events" at bounding box center [256, 311] width 196 height 14
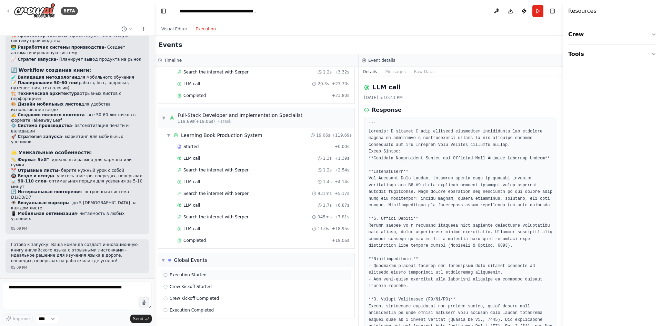
click at [205, 277] on div "Execution Started" at bounding box center [256, 275] width 186 height 6
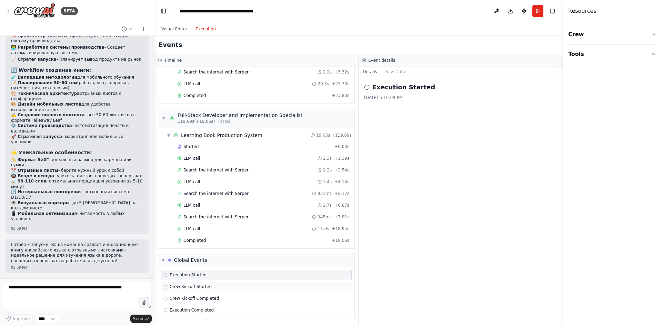
click at [229, 290] on div "Crew Kickoff Started" at bounding box center [256, 286] width 191 height 10
click at [218, 303] on div "Crew Kickoff Completed" at bounding box center [256, 298] width 191 height 10
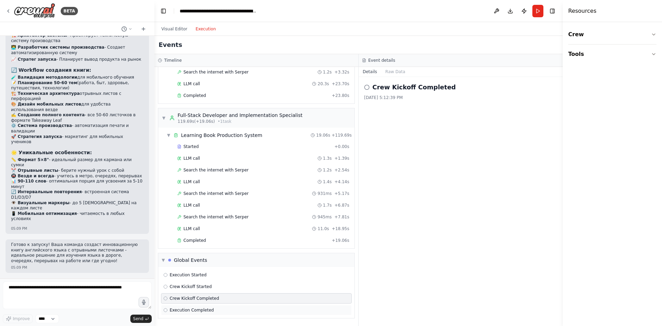
click at [216, 311] on div "Execution Completed" at bounding box center [256, 310] width 186 height 6
click at [398, 90] on h2 "Execution Completed" at bounding box center [409, 87] width 74 height 10
click at [593, 28] on button "Crew" at bounding box center [612, 34] width 88 height 19
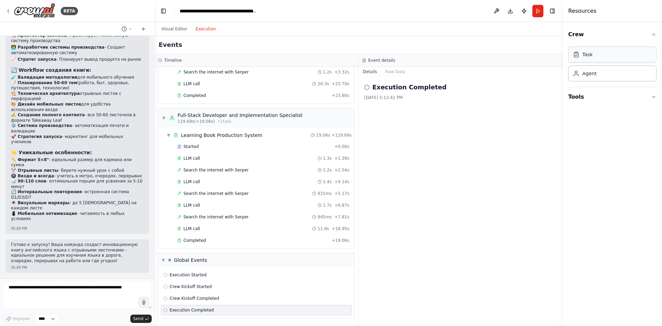
click at [602, 59] on div "Task" at bounding box center [612, 55] width 88 height 16
click at [608, 58] on div "Task" at bounding box center [612, 55] width 88 height 16
click at [590, 76] on div "Agent" at bounding box center [590, 73] width 14 height 7
click at [592, 94] on button "Tools" at bounding box center [612, 96] width 88 height 19
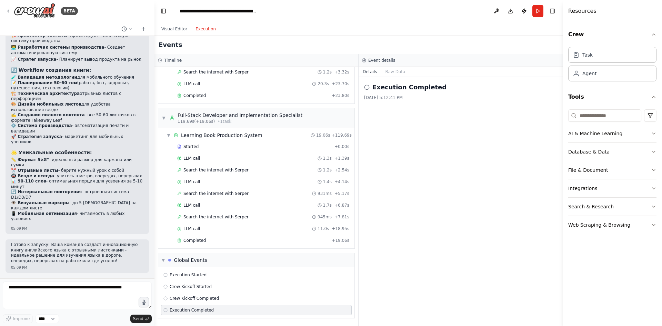
click at [457, 172] on div "Execution Completed 8/23/2025, 5:12:41 PM" at bounding box center [461, 201] width 204 height 249
click at [396, 73] on button "Raw Data" at bounding box center [395, 72] width 28 height 10
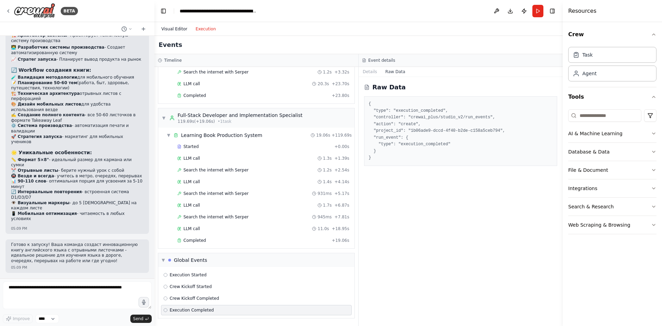
click at [175, 28] on button "Visual Editor" at bounding box center [174, 29] width 34 height 8
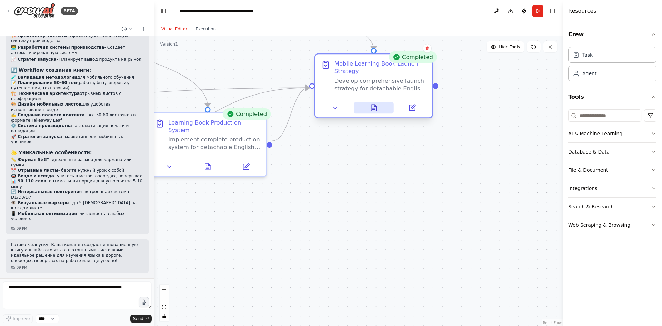
click at [381, 106] on button at bounding box center [374, 107] width 40 height 11
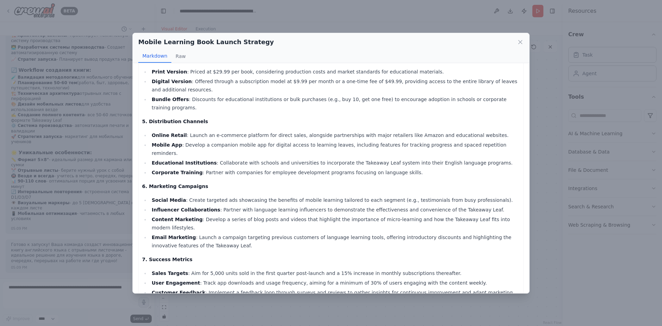
scroll to position [184, 0]
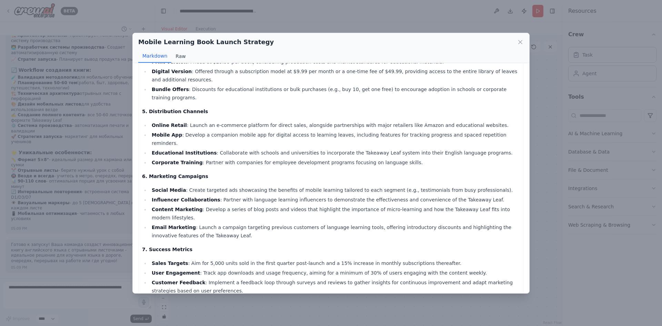
click at [178, 58] on button "Raw" at bounding box center [180, 56] width 18 height 13
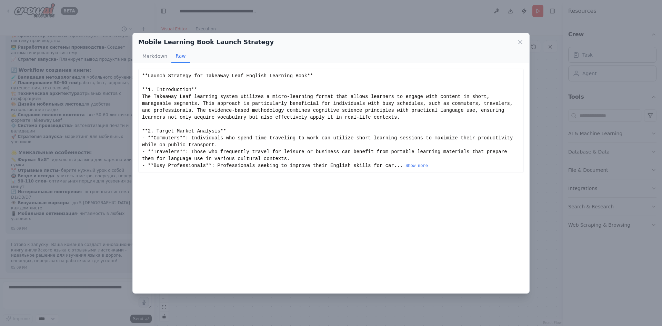
scroll to position [0, 0]
click at [519, 37] on div "Mobile Learning Book Launch Strategy" at bounding box center [331, 42] width 386 height 10
click at [519, 44] on icon at bounding box center [520, 42] width 7 height 7
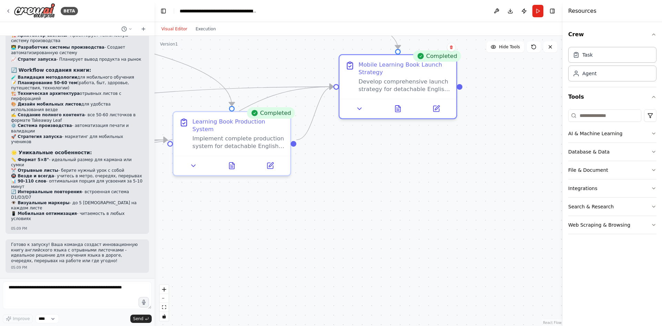
drag, startPoint x: 314, startPoint y: 216, endPoint x: 338, endPoint y: 215, distance: 24.2
click at [338, 215] on div ".deletable-edge-delete-btn { width: 20px; height: 20px; border: 0px solid #ffff…" at bounding box center [359, 181] width 408 height 290
click at [360, 109] on icon at bounding box center [360, 107] width 8 height 8
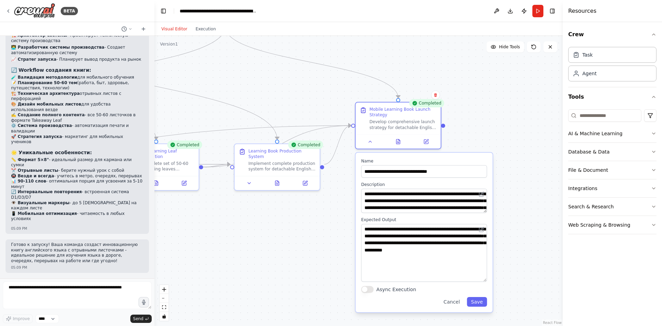
drag, startPoint x: 485, startPoint y: 246, endPoint x: 479, endPoint y: 279, distance: 34.0
click at [479, 279] on textarea "**********" at bounding box center [424, 253] width 126 height 58
click at [456, 302] on button "Cancel" at bounding box center [451, 302] width 25 height 10
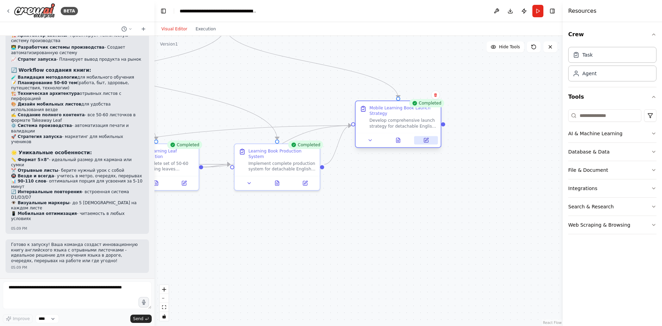
click at [429, 140] on icon at bounding box center [427, 141] width 6 height 6
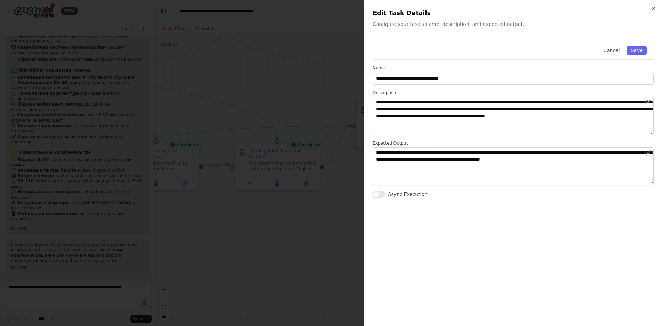
click at [657, 8] on div "**********" at bounding box center [513, 163] width 298 height 326
click at [655, 8] on icon "button" at bounding box center [654, 9] width 6 height 6
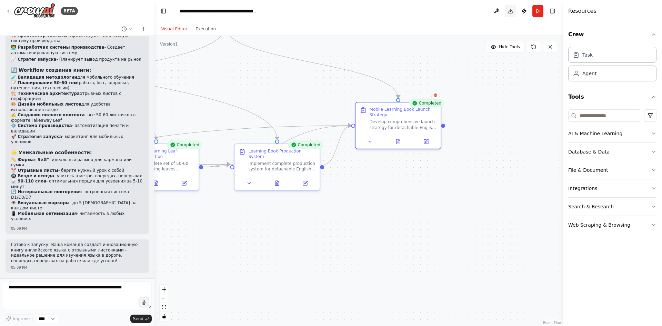
click at [511, 11] on button "Download" at bounding box center [510, 11] width 11 height 12
click at [439, 11] on header "**********" at bounding box center [359, 11] width 408 height 22
click at [92, 287] on textarea at bounding box center [77, 295] width 149 height 28
type textarea "**********"
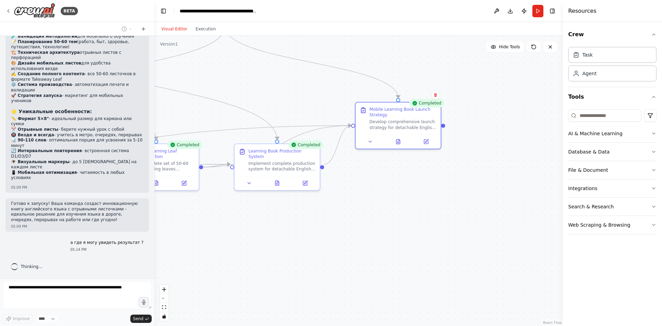
scroll to position [2751, 0]
click at [523, 10] on button "Publish" at bounding box center [524, 11] width 11 height 12
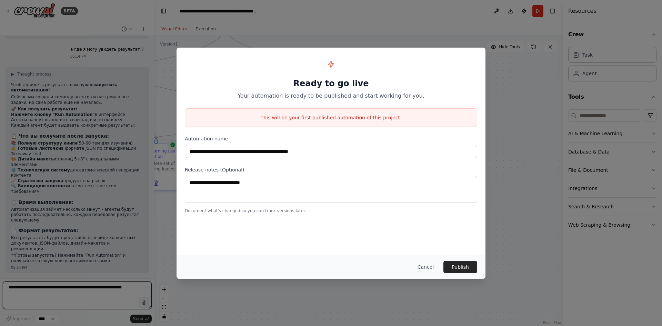
scroll to position [2929, 0]
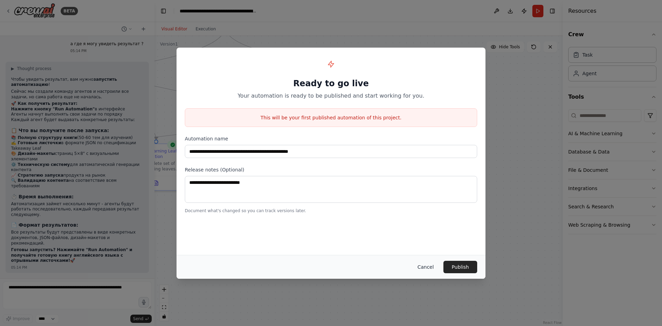
click at [429, 267] on button "Cancel" at bounding box center [425, 267] width 27 height 12
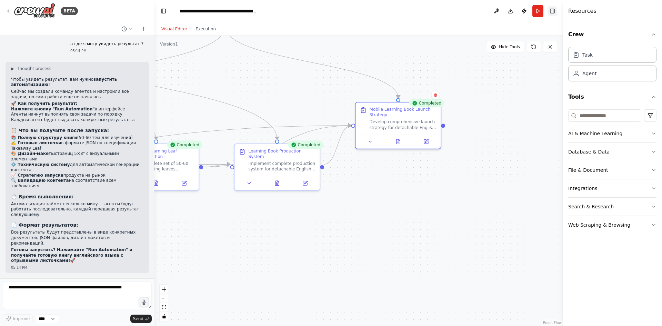
click at [553, 10] on button "Toggle Right Sidebar" at bounding box center [553, 11] width 10 height 10
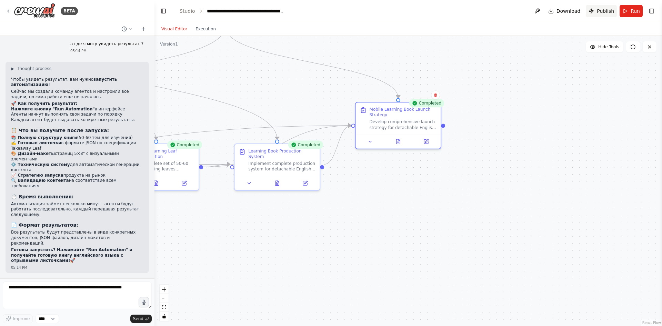
click at [608, 9] on span "Publish" at bounding box center [605, 11] width 17 height 7
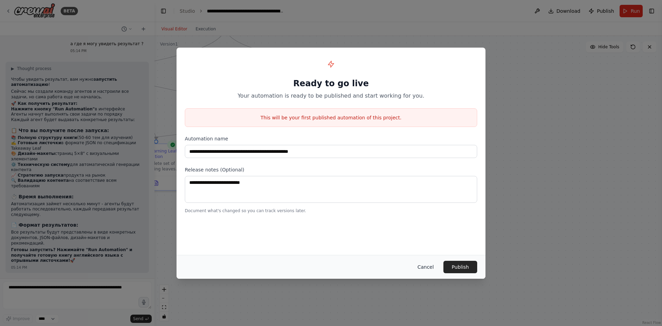
click at [424, 265] on button "Cancel" at bounding box center [425, 267] width 27 height 12
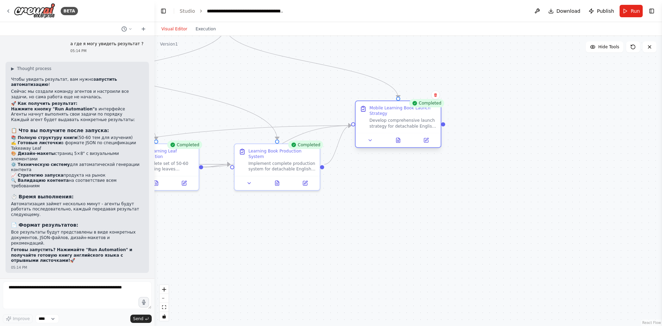
click at [391, 113] on div "Mobile Learning Book Launch Strategy" at bounding box center [403, 110] width 67 height 11
click at [84, 293] on textarea at bounding box center [77, 295] width 149 height 28
type textarea "**********"
click at [139, 319] on span "Send" at bounding box center [138, 319] width 10 height 6
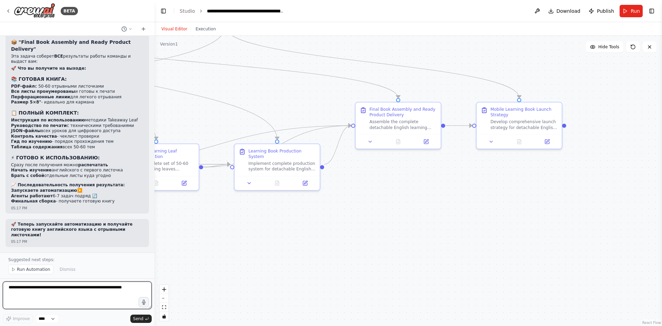
scroll to position [3481, 0]
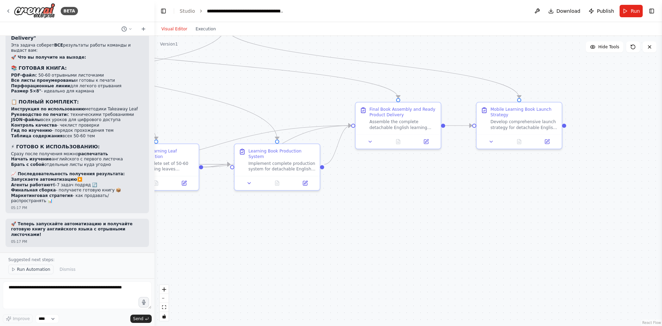
click at [28, 269] on span "Run Automation" at bounding box center [33, 270] width 33 height 6
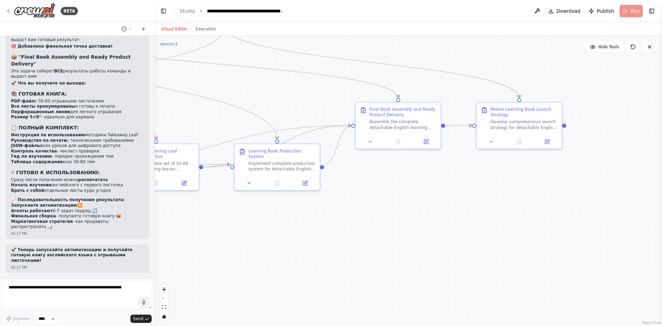
scroll to position [3455, 0]
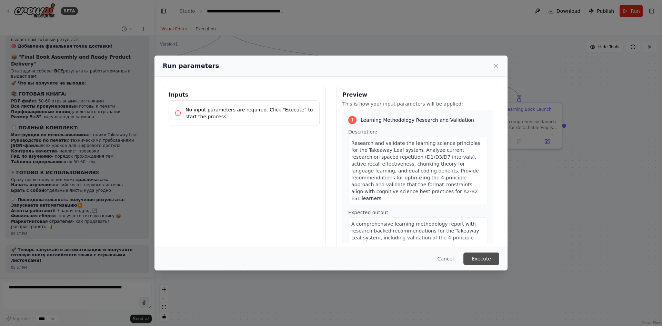
click at [477, 257] on button "Execute" at bounding box center [482, 258] width 36 height 12
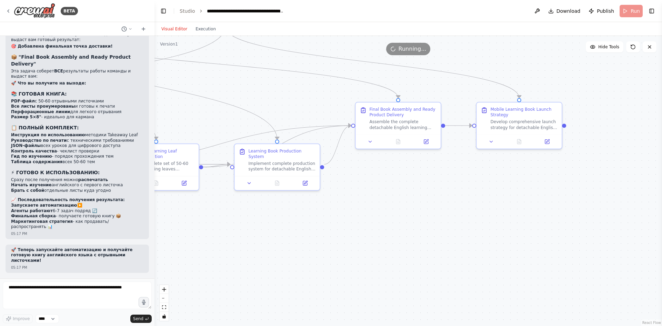
scroll to position [3383, 0]
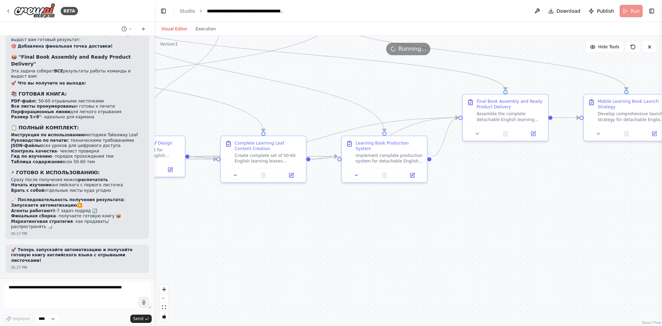
drag, startPoint x: 259, startPoint y: 230, endPoint x: 348, endPoint y: 225, distance: 89.2
click at [348, 225] on div ".deletable-edge-delete-btn { width: 20px; height: 20px; border: 0px solid #ffff…" at bounding box center [409, 181] width 508 height 290
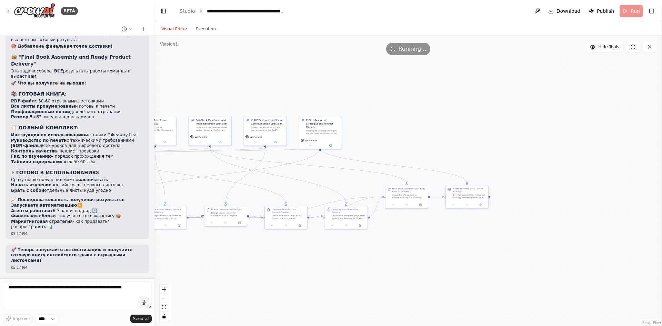
drag, startPoint x: 336, startPoint y: 227, endPoint x: 316, endPoint y: 252, distance: 32.2
click at [316, 252] on div ".deletable-edge-delete-btn { width: 20px; height: 20px; border: 0px solid #ffff…" at bounding box center [409, 181] width 508 height 290
click at [451, 206] on button at bounding box center [453, 204] width 12 height 4
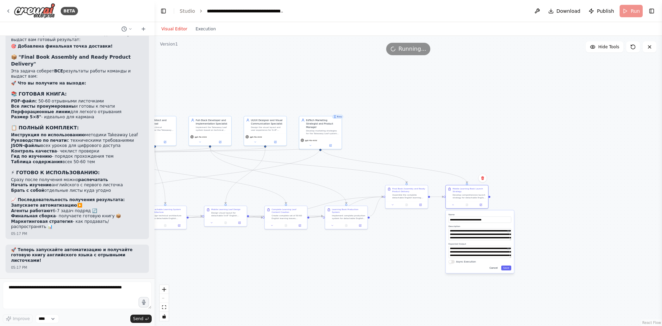
click at [494, 269] on button "Cancel" at bounding box center [494, 268] width 12 height 5
click at [456, 193] on div "Develop comprehensive launch strategy for detachable English learning book. Foc…" at bounding box center [469, 196] width 33 height 6
click at [456, 191] on div "Mobile Learning Book Launch Strategy" at bounding box center [469, 190] width 33 height 6
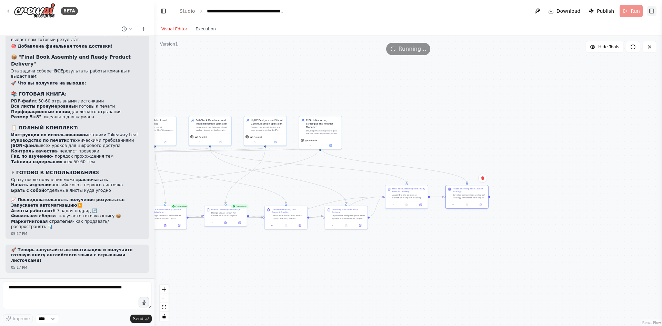
click at [652, 11] on button "Toggle Right Sidebar" at bounding box center [652, 11] width 10 height 10
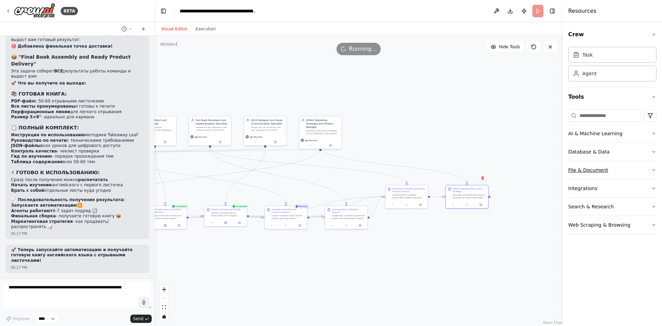
click at [609, 168] on button "File & Document" at bounding box center [612, 170] width 88 height 18
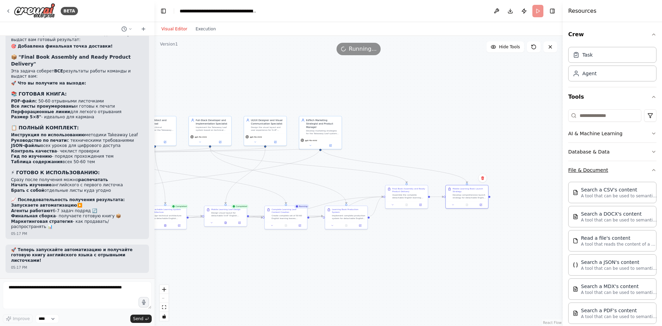
scroll to position [118, 0]
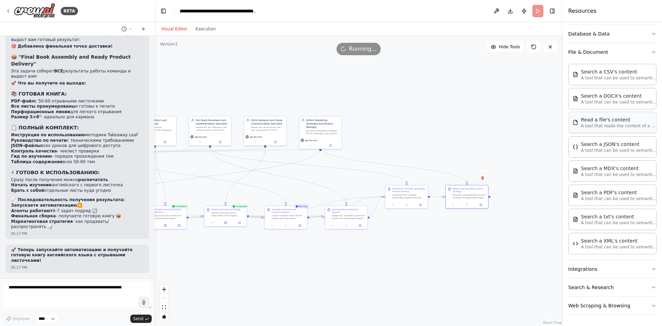
click at [620, 124] on p "A tool that reads the content of a file. To use this tool, provide a 'file_path…" at bounding box center [619, 126] width 76 height 6
click at [594, 123] on p "A tool that reads the content of a file. To use this tool, provide a 'file_path…" at bounding box center [619, 126] width 76 height 6
click at [609, 49] on button "File & Document" at bounding box center [612, 52] width 88 height 18
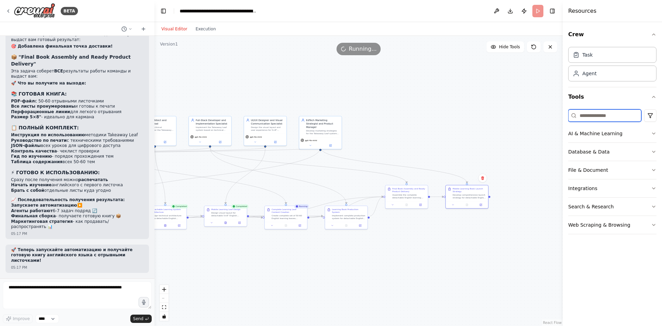
click at [611, 112] on input at bounding box center [604, 115] width 73 height 12
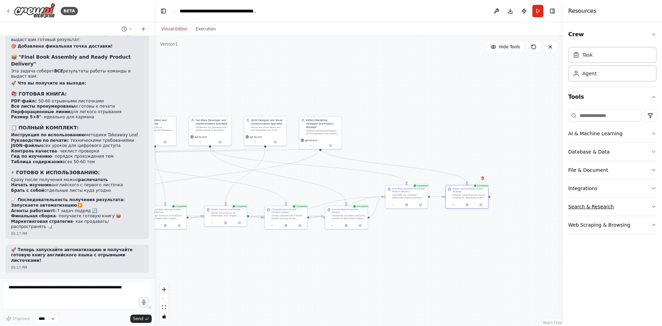
click at [599, 209] on button "Search & Research" at bounding box center [612, 207] width 88 height 18
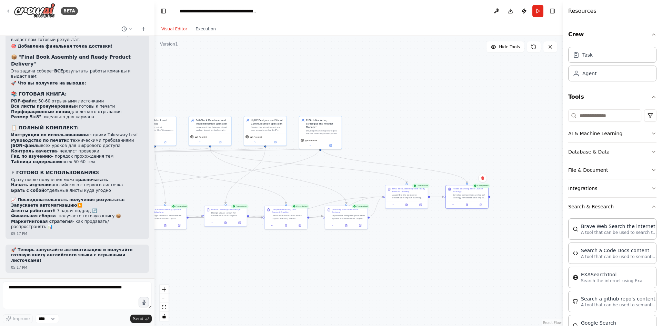
click at [606, 207] on button "Search & Research" at bounding box center [612, 207] width 88 height 18
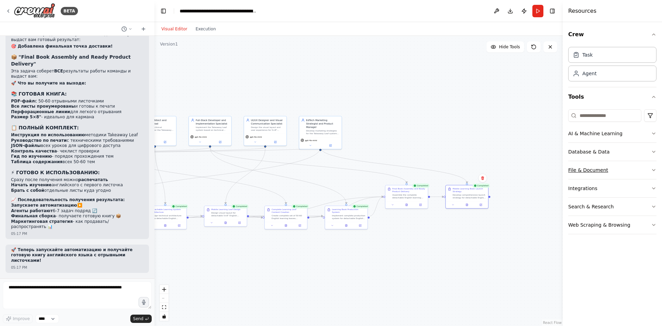
click at [598, 172] on button "File & Document" at bounding box center [612, 170] width 88 height 18
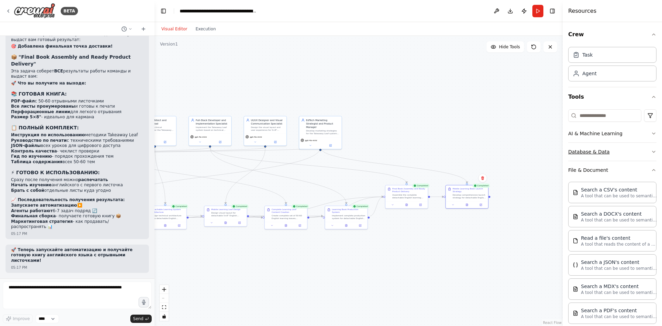
click at [600, 153] on button "Database & Data" at bounding box center [612, 152] width 88 height 18
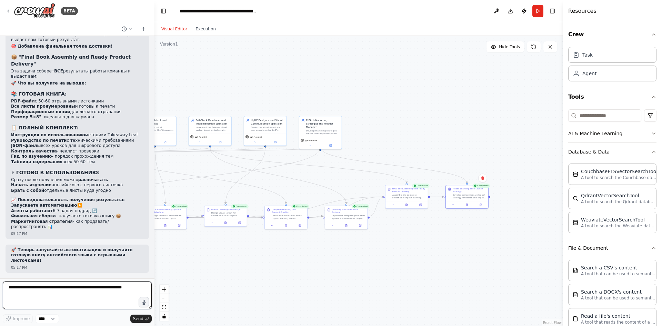
click at [93, 290] on textarea at bounding box center [77, 295] width 149 height 28
paste textarea "**********"
drag, startPoint x: 59, startPoint y: 287, endPoint x: 49, endPoint y: 288, distance: 10.1
click at [49, 288] on textarea "**********" at bounding box center [77, 295] width 149 height 28
drag, startPoint x: 68, startPoint y: 286, endPoint x: 48, endPoint y: 289, distance: 20.1
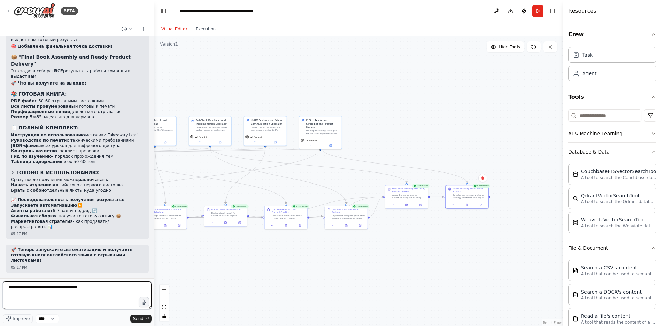
click at [48, 289] on textarea "**********" at bounding box center [77, 295] width 149 height 28
type textarea "**********"
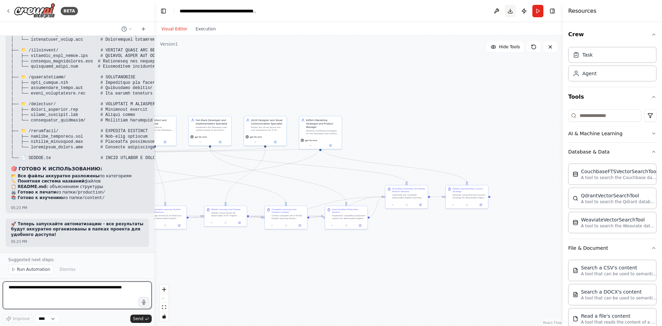
scroll to position [3977, 0]
click at [510, 12] on button "Download" at bounding box center [510, 11] width 11 height 12
click at [534, 48] on icon at bounding box center [534, 47] width 6 height 6
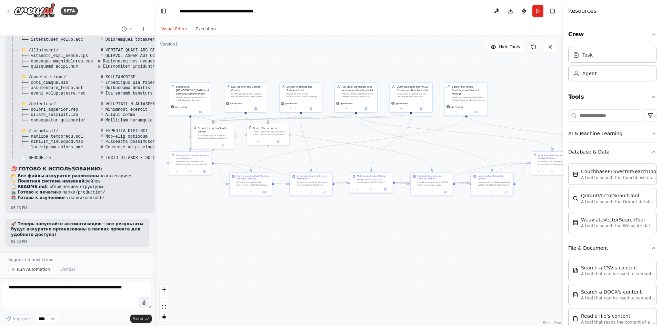
drag, startPoint x: 395, startPoint y: 80, endPoint x: 535, endPoint y: 46, distance: 144.4
click at [535, 46] on div "Version 1 Hide Tools .deletable-edge-delete-btn { width: 20px; height: 20px; bo…" at bounding box center [359, 181] width 408 height 290
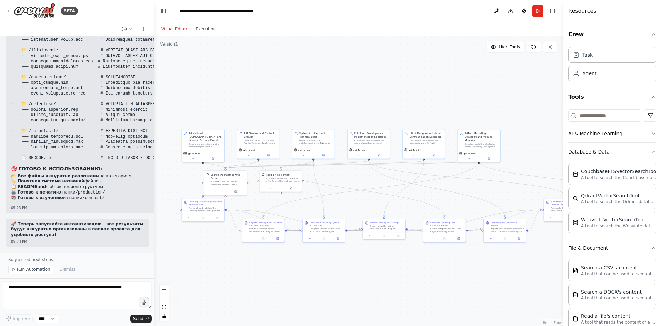
drag, startPoint x: 359, startPoint y: 146, endPoint x: 339, endPoint y: 199, distance: 56.3
click at [339, 199] on div ".deletable-edge-delete-btn { width: 20px; height: 20px; border: 0px solid #ffff…" at bounding box center [359, 181] width 408 height 290
click at [534, 13] on button "Run" at bounding box center [537, 11] width 11 height 12
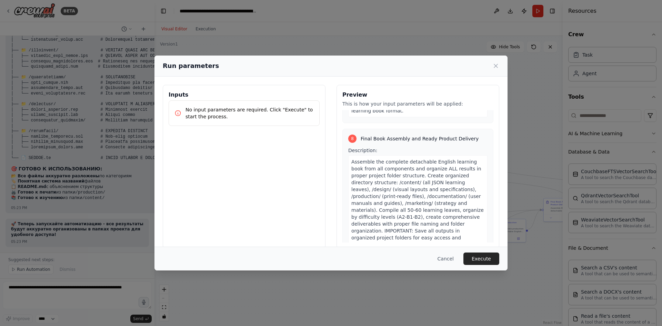
scroll to position [1199, 0]
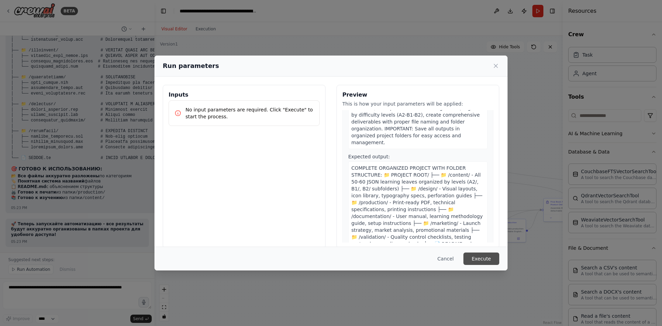
click at [481, 261] on button "Execute" at bounding box center [482, 258] width 36 height 12
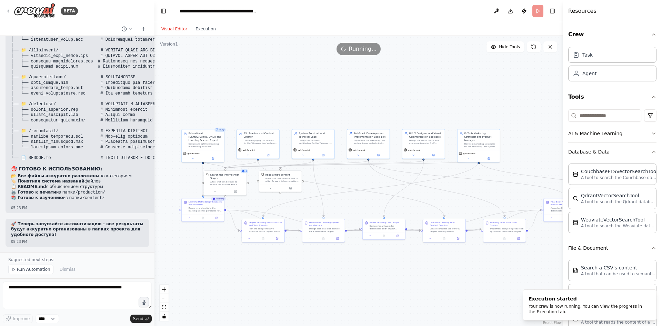
scroll to position [3886, 0]
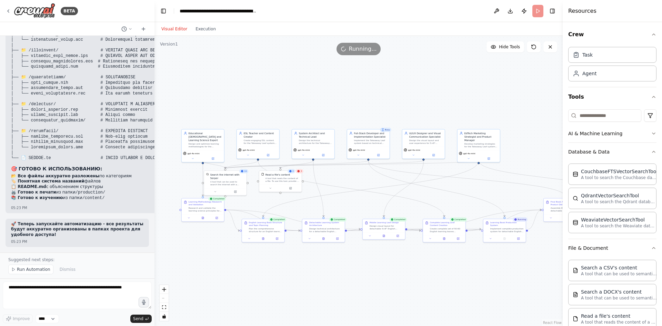
click at [430, 59] on div ".deletable-edge-delete-btn { width: 20px; height: 20px; border: 0px solid #ffff…" at bounding box center [359, 181] width 408 height 290
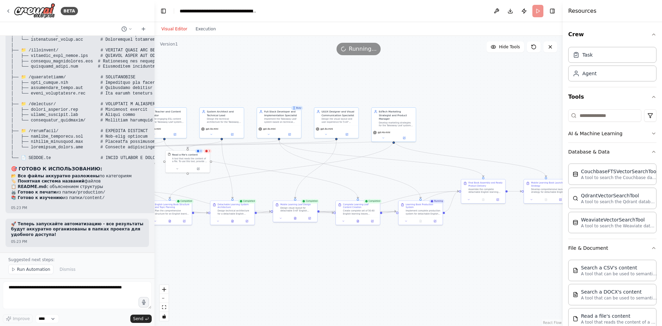
drag, startPoint x: 398, startPoint y: 97, endPoint x: 311, endPoint y: 72, distance: 90.3
click at [311, 72] on div ".deletable-edge-delete-btn { width: 20px; height: 20px; border: 0px solid #ffff…" at bounding box center [359, 181] width 408 height 290
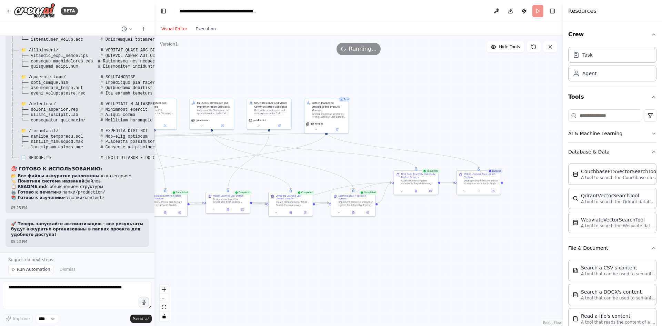
drag, startPoint x: 439, startPoint y: 78, endPoint x: 395, endPoint y: 72, distance: 44.4
click at [395, 72] on div ".deletable-edge-delete-btn { width: 20px; height: 20px; border: 0px solid #ffff…" at bounding box center [359, 181] width 408 height 290
click at [508, 9] on button "Download" at bounding box center [510, 11] width 11 height 12
click at [496, 10] on button at bounding box center [496, 11] width 11 height 12
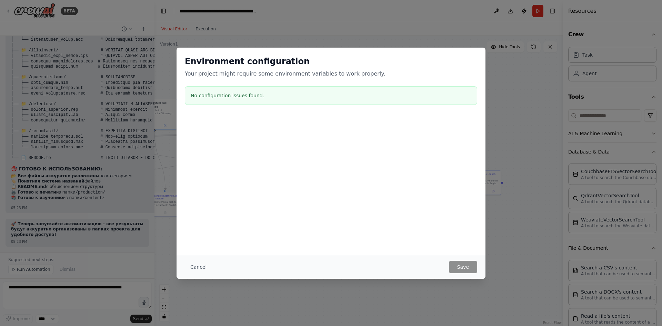
click at [305, 97] on h3 "No configuration issues found." at bounding box center [331, 95] width 281 height 7
click at [195, 264] on button "Cancel" at bounding box center [198, 267] width 27 height 12
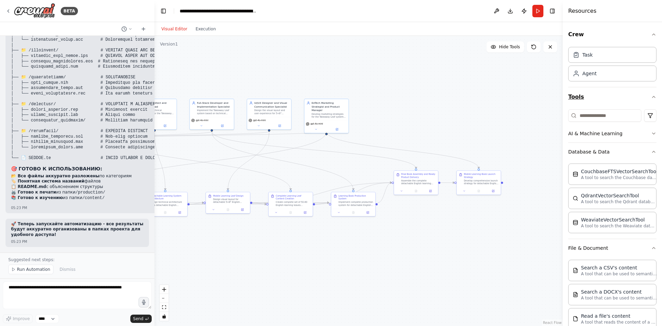
click at [599, 94] on button "Tools" at bounding box center [612, 96] width 88 height 19
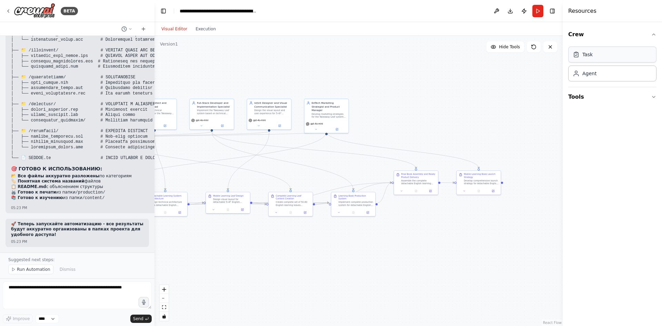
click at [604, 57] on div "Task" at bounding box center [612, 55] width 88 height 16
click at [496, 10] on button at bounding box center [496, 11] width 11 height 12
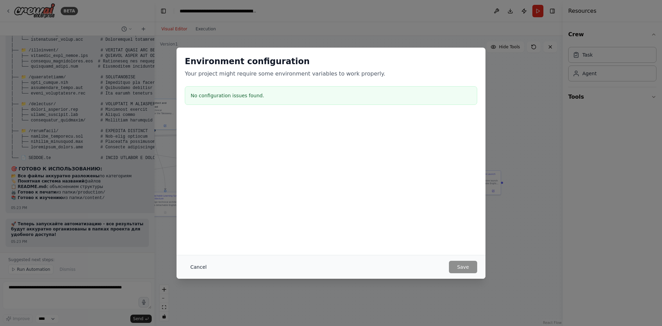
click at [198, 269] on button "Cancel" at bounding box center [198, 267] width 27 height 12
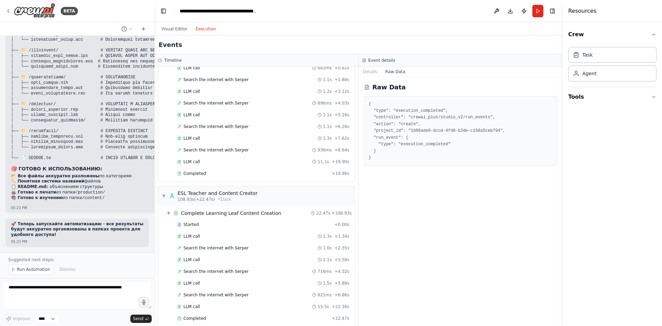
click at [210, 27] on button "Execution" at bounding box center [205, 29] width 29 height 8
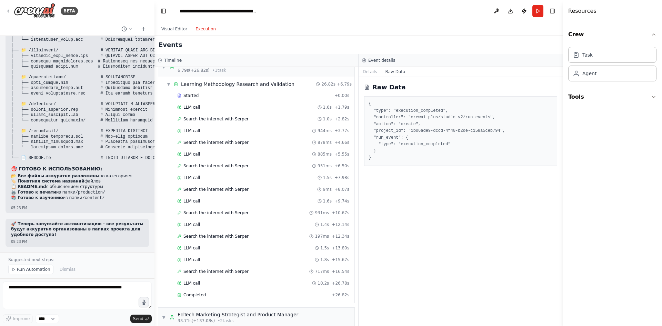
scroll to position [0, 0]
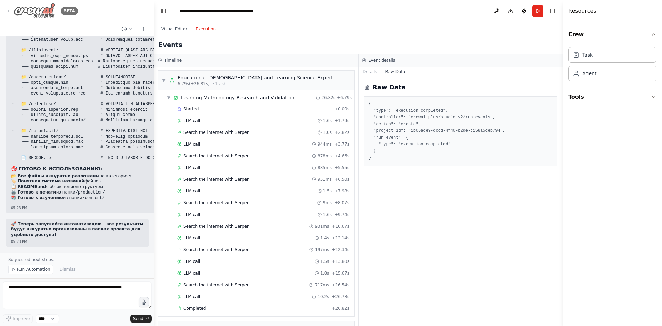
click at [29, 12] on img at bounding box center [34, 11] width 41 height 16
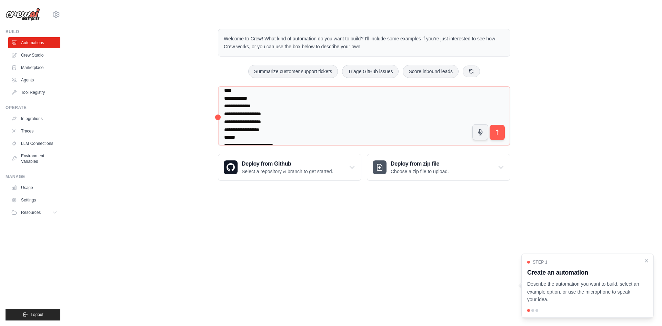
scroll to position [407, 0]
click at [35, 55] on link "Crew Studio" at bounding box center [35, 55] width 52 height 11
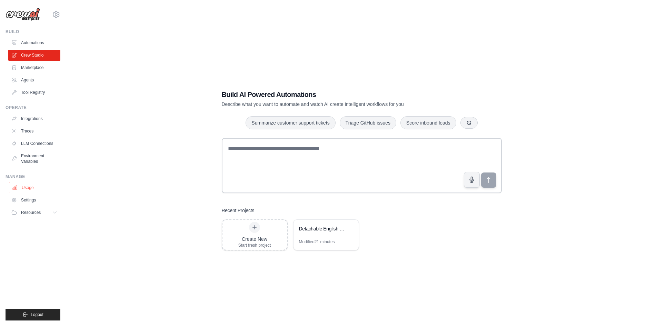
click at [18, 188] on link "Usage" at bounding box center [35, 187] width 52 height 11
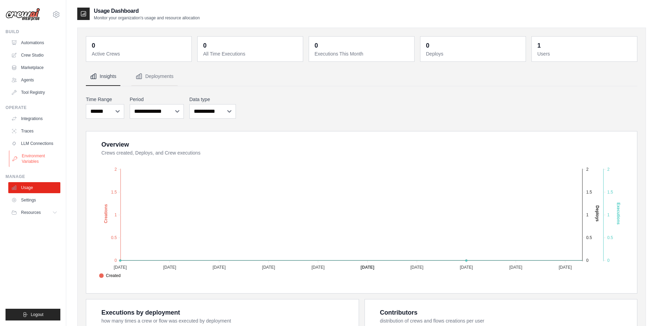
click at [41, 158] on link "Environment Variables" at bounding box center [35, 158] width 52 height 17
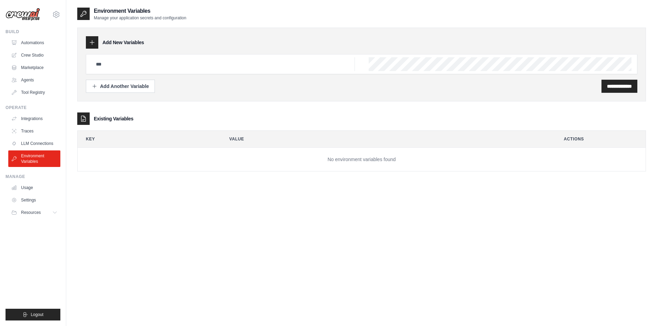
click at [119, 55] on div at bounding box center [361, 64] width 551 height 20
click at [119, 43] on h3 "Add New Variables" at bounding box center [123, 42] width 42 height 7
click at [115, 75] on div "**********" at bounding box center [361, 73] width 551 height 39
click at [113, 61] on input "text" at bounding box center [223, 64] width 263 height 14
click at [42, 145] on link "LLM Connections" at bounding box center [35, 143] width 52 height 11
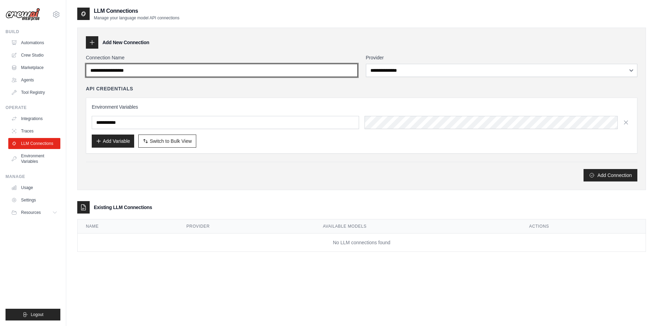
click at [279, 66] on input "Connection Name" at bounding box center [222, 70] width 272 height 13
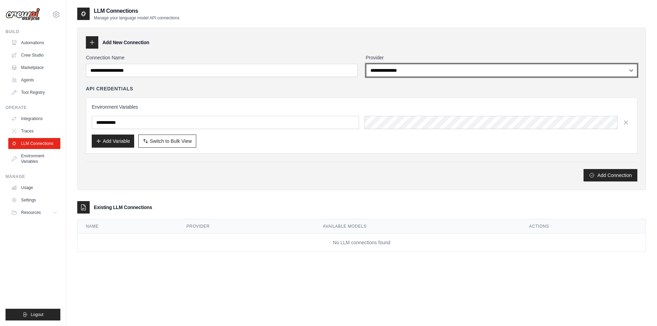
select select "******"
click at [366, 64] on select "**********" at bounding box center [502, 70] width 272 height 13
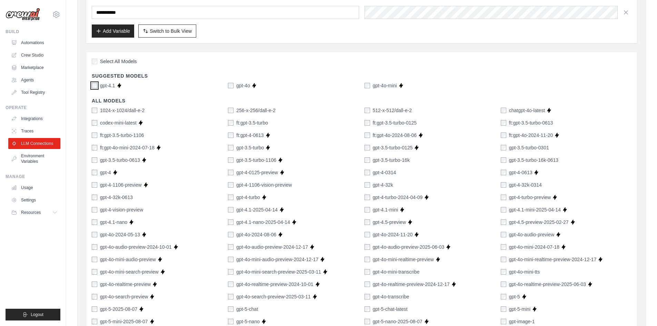
scroll to position [107, 0]
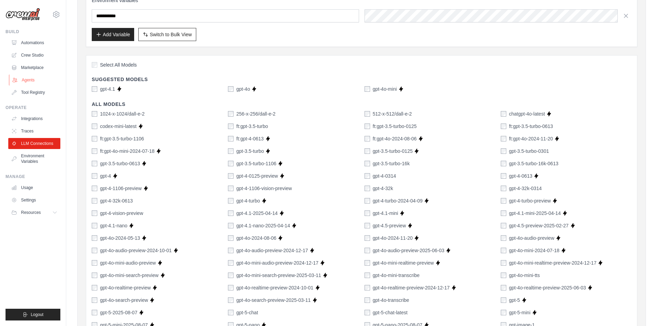
click at [36, 81] on link "Agents" at bounding box center [35, 79] width 52 height 11
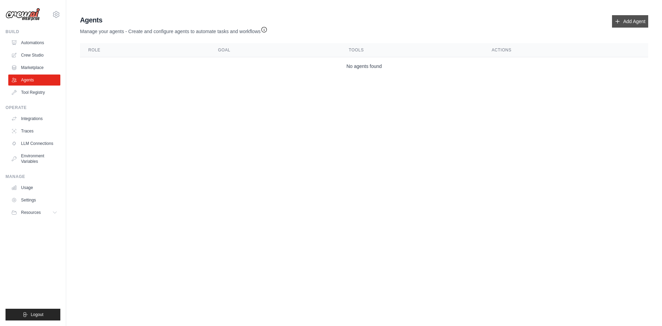
click at [632, 21] on link "Add Agent" at bounding box center [630, 21] width 36 height 12
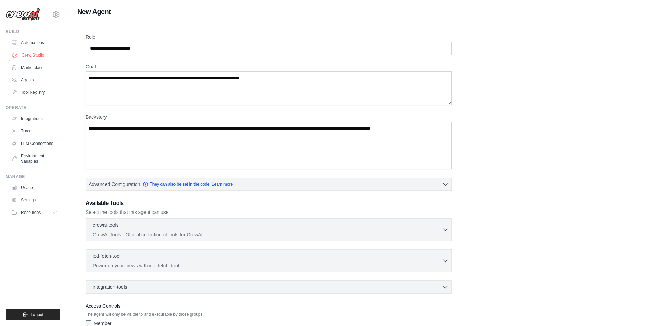
click at [40, 57] on link "Crew Studio" at bounding box center [35, 55] width 52 height 11
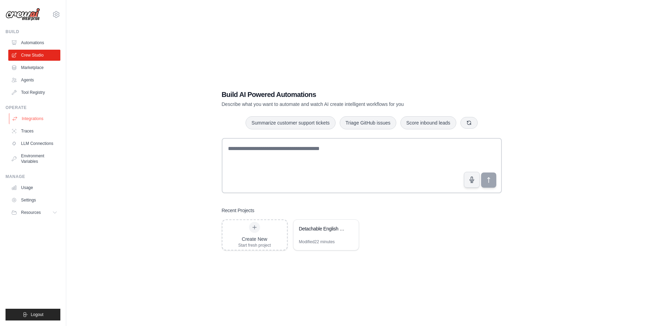
click at [30, 121] on link "Integrations" at bounding box center [35, 118] width 52 height 11
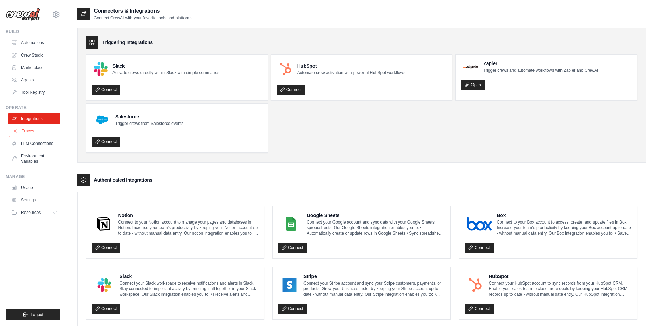
click at [31, 129] on link "Traces" at bounding box center [35, 131] width 52 height 11
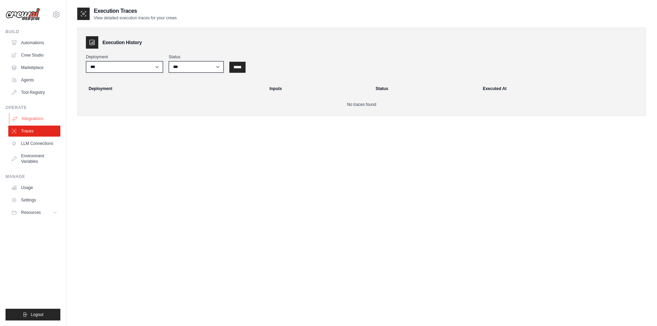
click at [28, 121] on link "Integrations" at bounding box center [35, 118] width 52 height 11
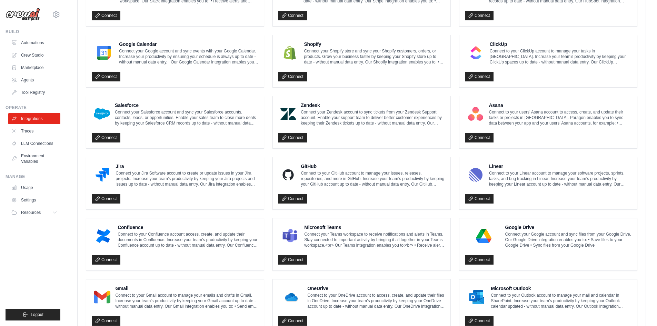
scroll to position [323, 0]
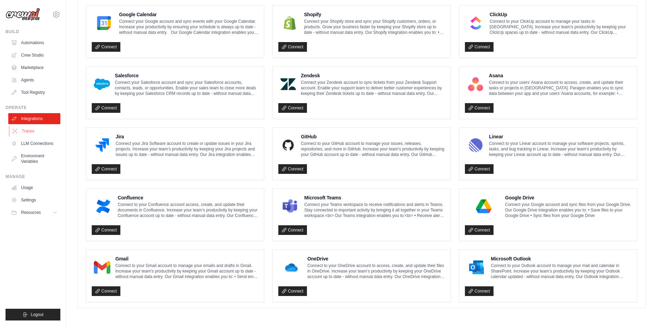
click at [34, 131] on link "Traces" at bounding box center [35, 131] width 52 height 11
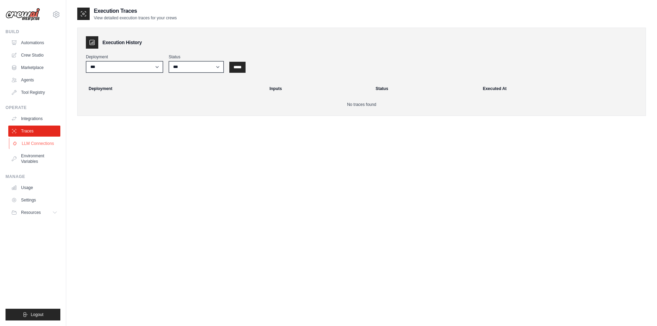
click at [35, 141] on link "LLM Connections" at bounding box center [35, 143] width 52 height 11
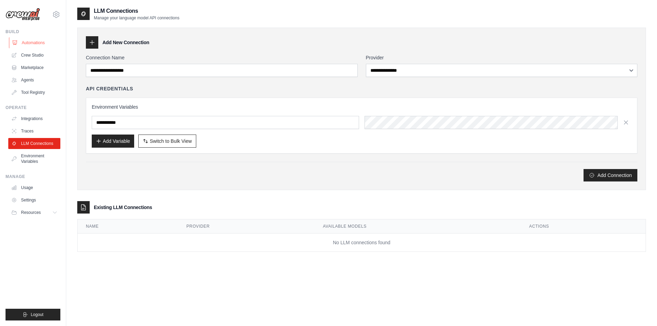
click at [36, 43] on link "Automations" at bounding box center [35, 42] width 52 height 11
